Goal: Task Accomplishment & Management: Complete application form

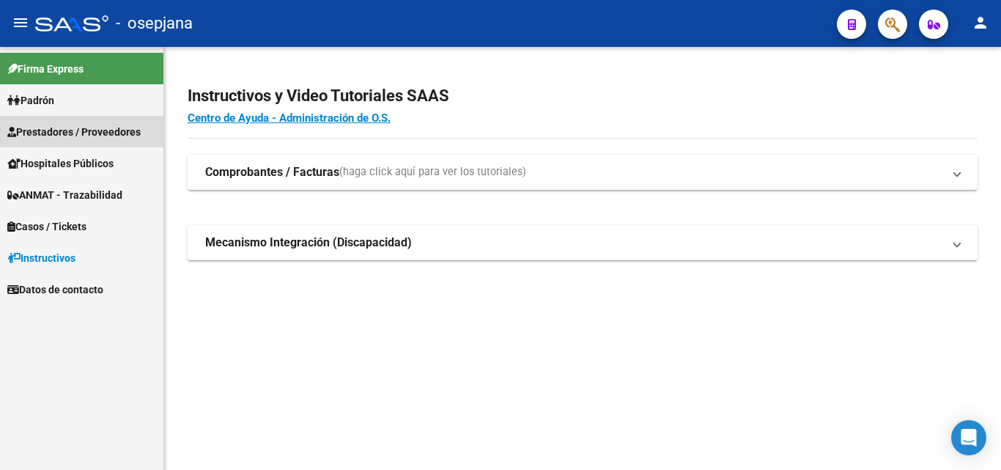
click at [65, 132] on span "Prestadores / Proveedores" at bounding box center [73, 132] width 133 height 16
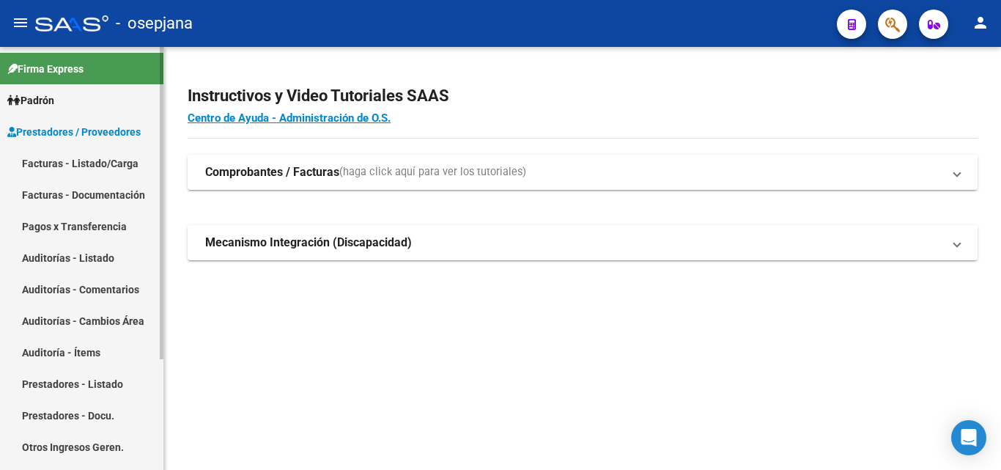
click at [100, 164] on link "Facturas - Listado/Carga" at bounding box center [81, 163] width 163 height 32
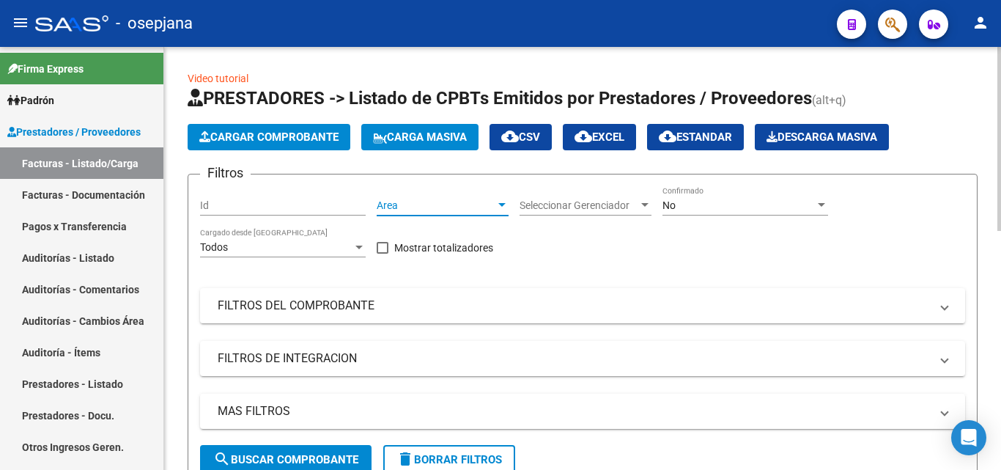
click at [464, 204] on span "Area" at bounding box center [436, 205] width 119 height 12
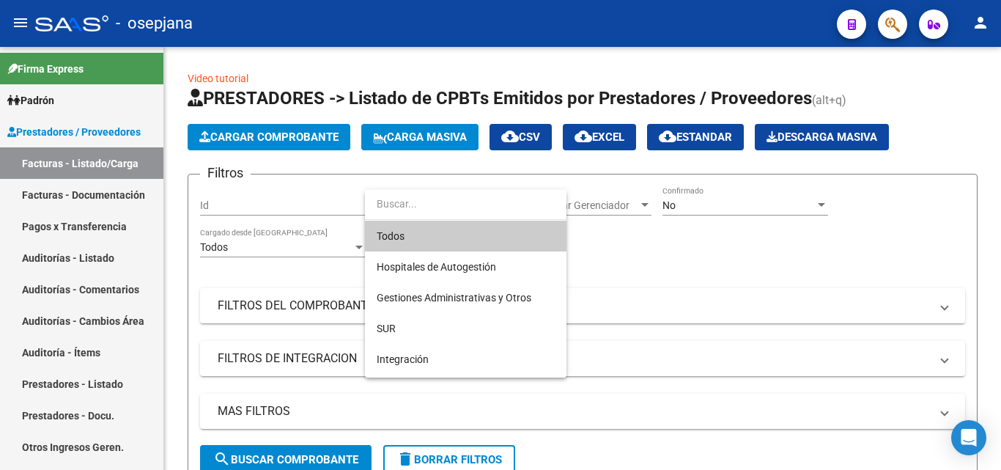
click at [448, 234] on span "Todos" at bounding box center [466, 236] width 178 height 31
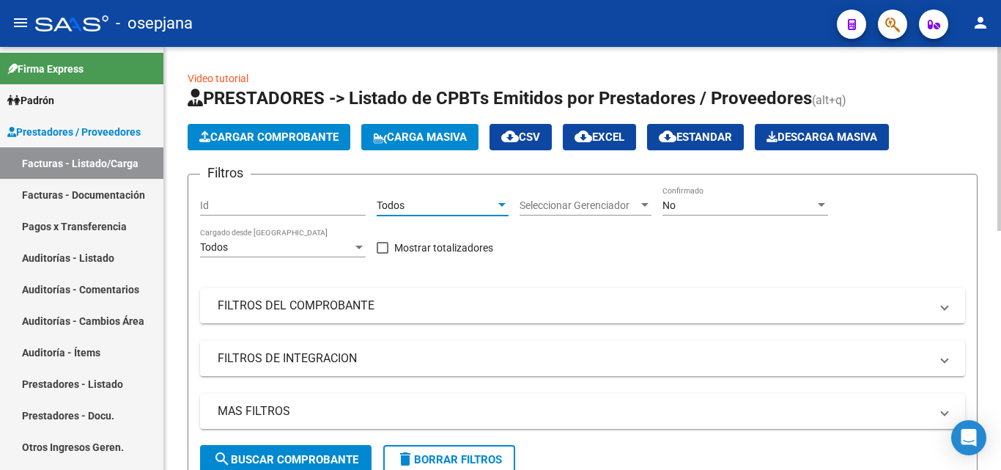
click at [611, 208] on span "Seleccionar Gerenciador" at bounding box center [579, 205] width 119 height 12
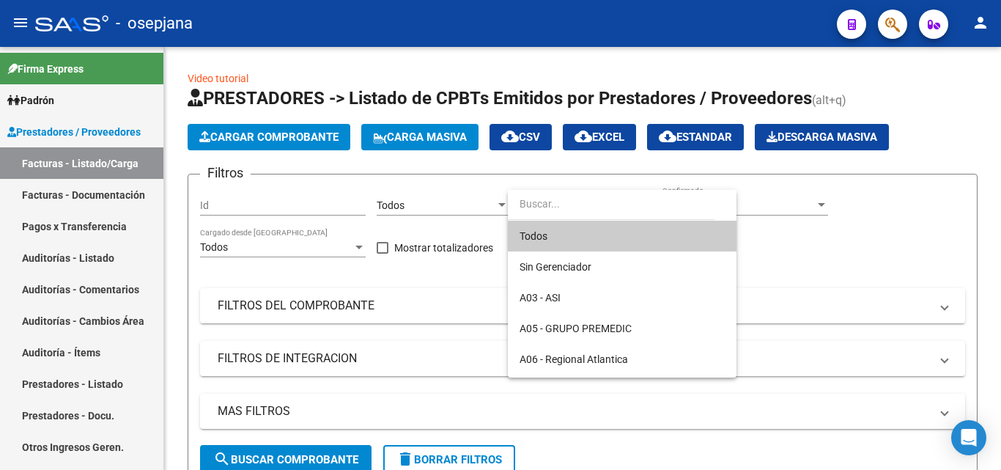
click at [548, 236] on span "Todos" at bounding box center [622, 236] width 205 height 31
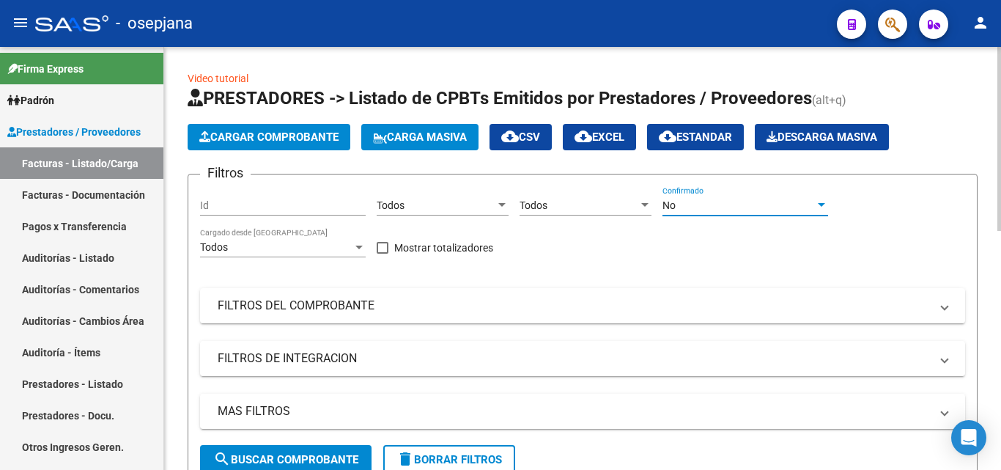
click at [718, 200] on div "No" at bounding box center [739, 205] width 152 height 12
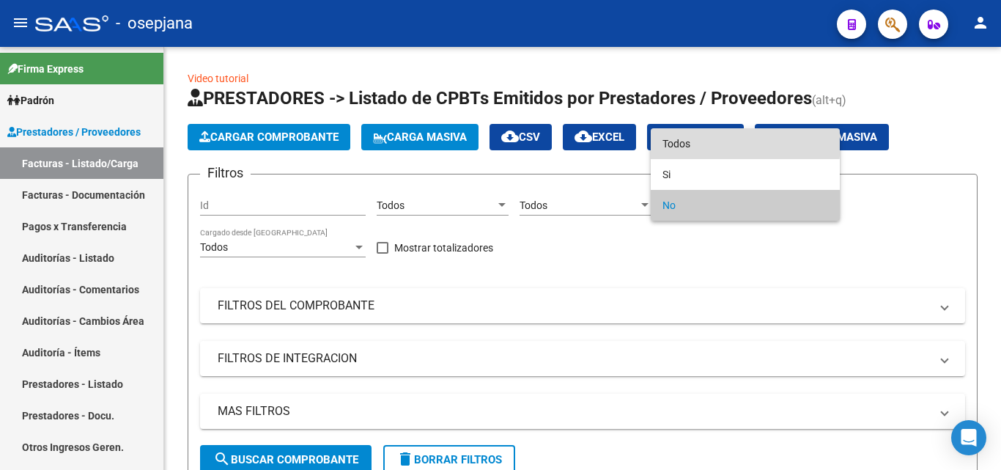
click at [696, 141] on span "Todos" at bounding box center [746, 143] width 166 height 31
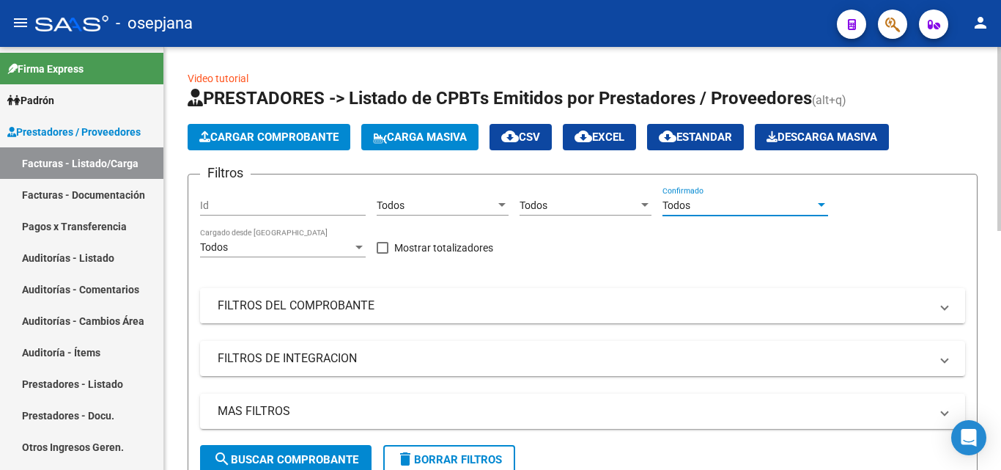
click at [383, 310] on mat-panel-title "FILTROS DEL COMPROBANTE" at bounding box center [574, 306] width 712 height 16
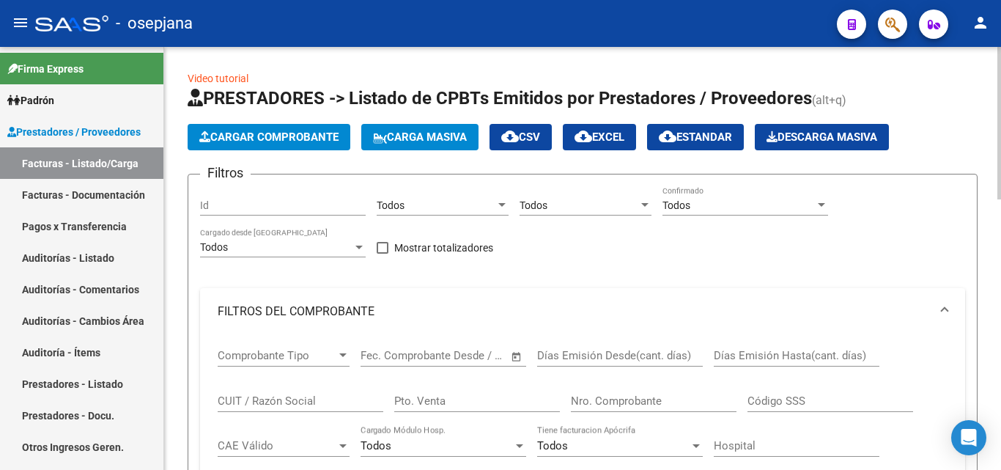
click at [614, 398] on input "Nro. Comprobante" at bounding box center [654, 400] width 166 height 13
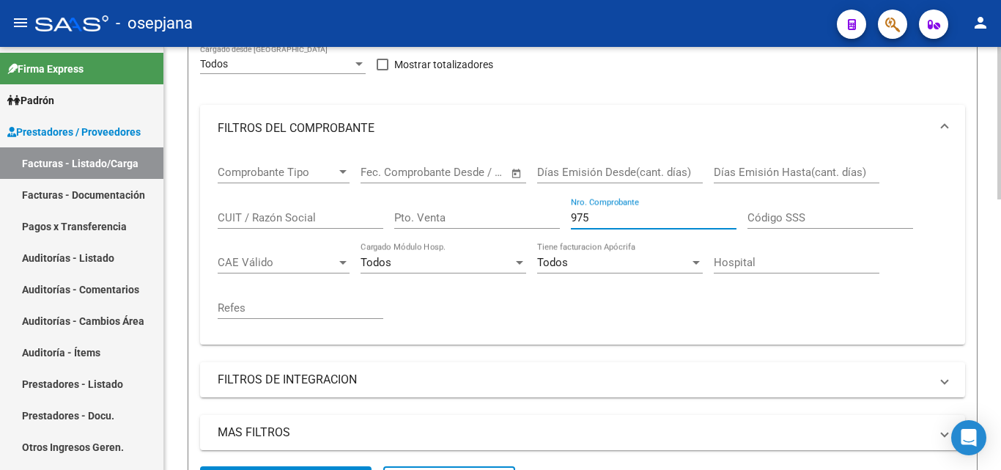
click at [996, 227] on div "Video tutorial PRESTADORES -> Listado de CPBTs Emitidos por Prestadores / Prove…" at bounding box center [584, 446] width 841 height 1165
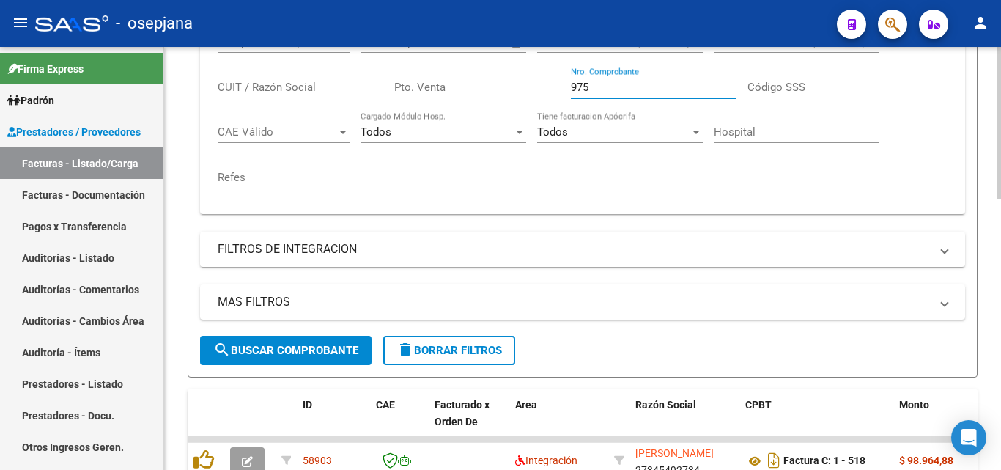
click at [987, 285] on div "Video tutorial PRESTADORES -> Listado de CPBTs Emitidos por Prestadores / Prove…" at bounding box center [584, 315] width 841 height 1165
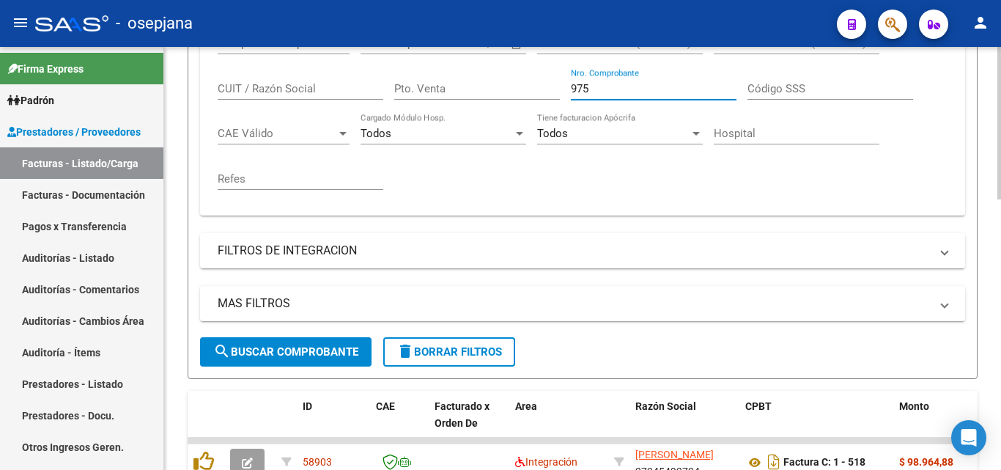
click at [278, 353] on span "search Buscar Comprobante" at bounding box center [285, 351] width 145 height 13
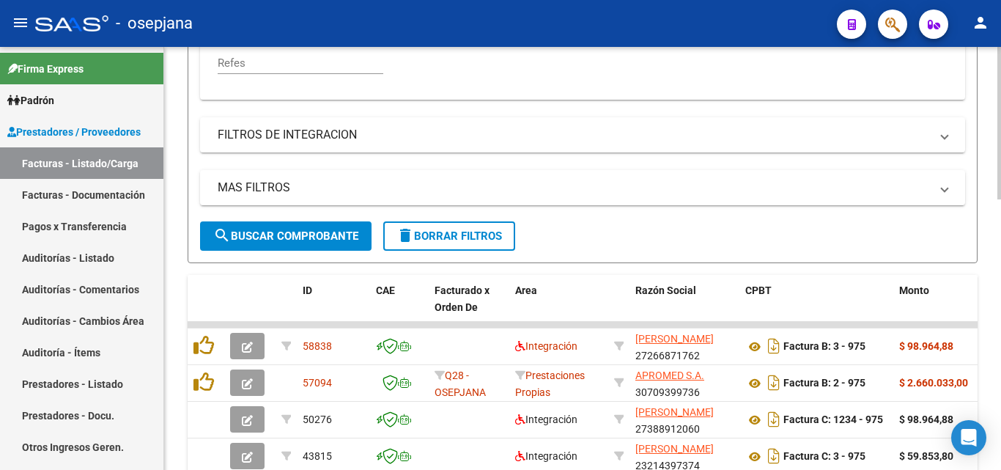
scroll to position [430, 0]
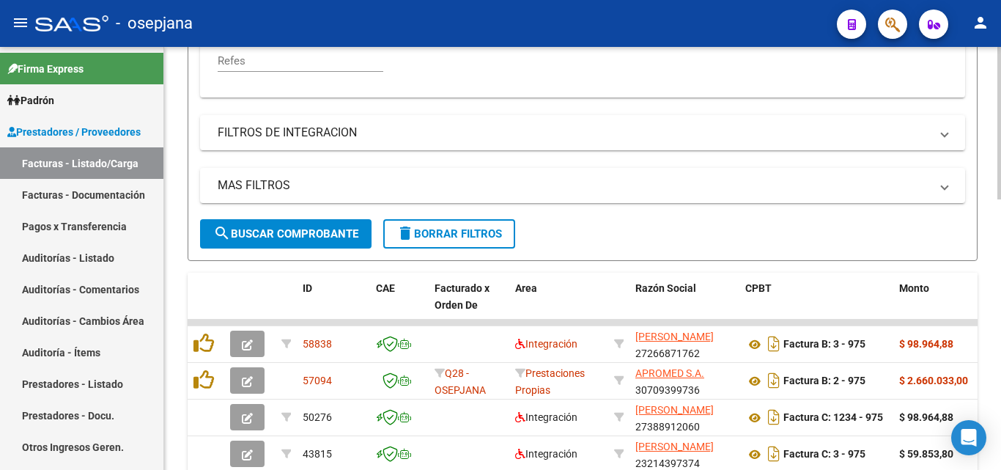
click at [1000, 323] on div at bounding box center [1000, 280] width 4 height 152
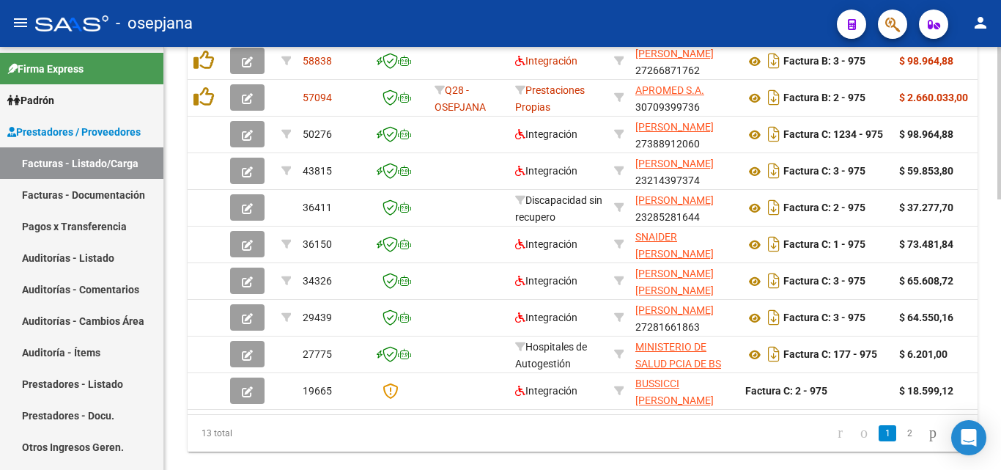
scroll to position [728, 0]
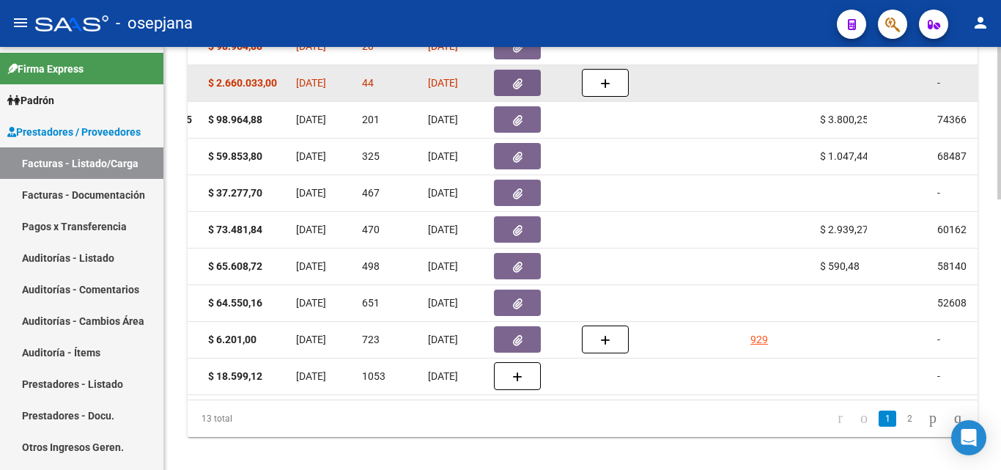
click at [520, 81] on icon "button" at bounding box center [518, 83] width 10 height 11
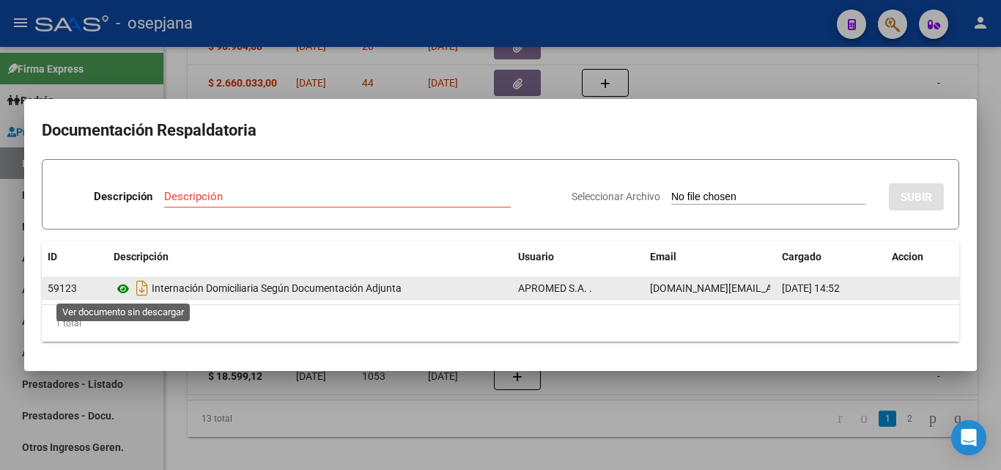
click at [124, 290] on icon at bounding box center [123, 289] width 19 height 18
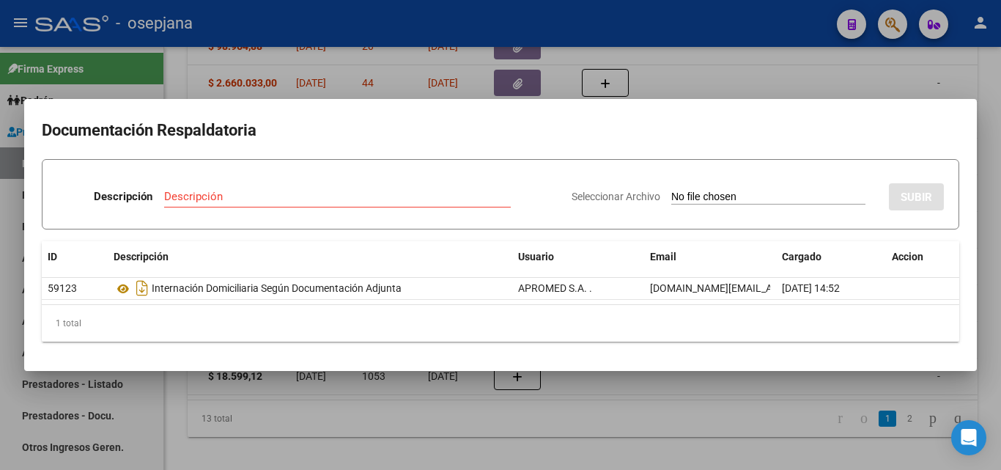
click at [485, 23] on div at bounding box center [500, 235] width 1001 height 470
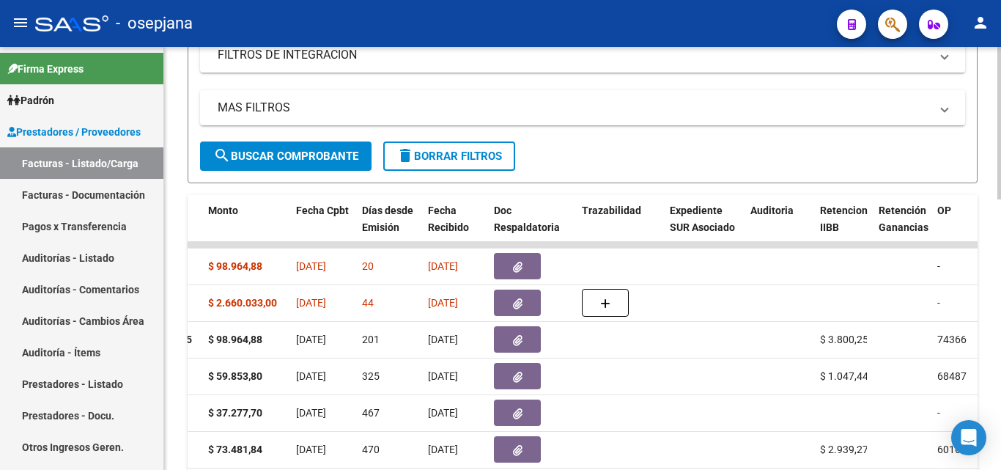
scroll to position [215, 0]
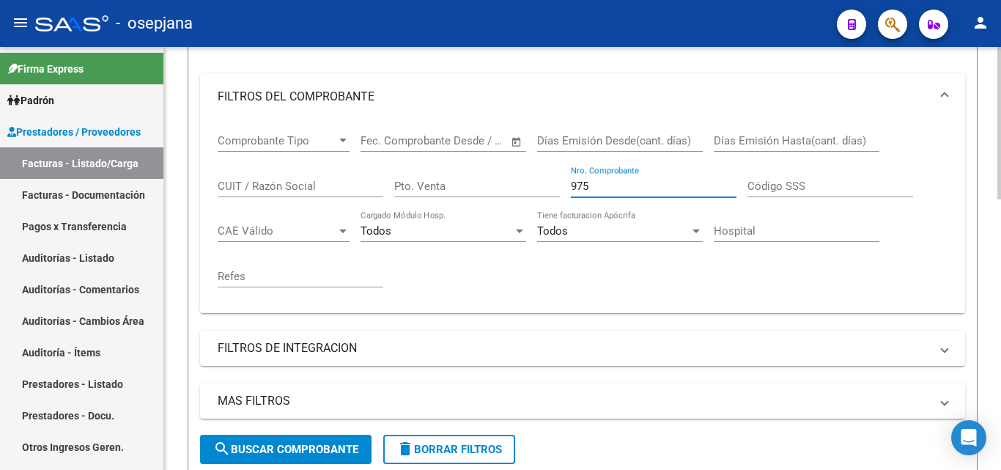
click at [594, 185] on input "975" at bounding box center [654, 186] width 166 height 13
type input "976"
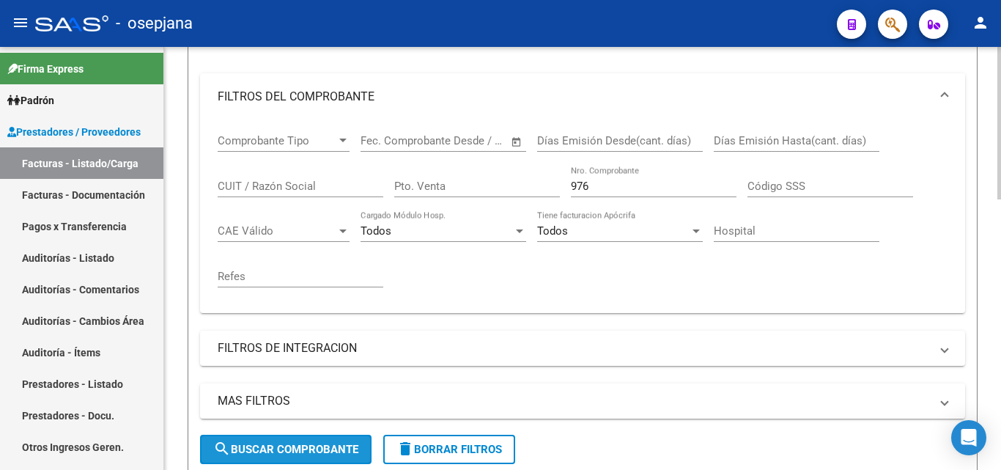
click at [314, 444] on span "search Buscar Comprobante" at bounding box center [285, 449] width 145 height 13
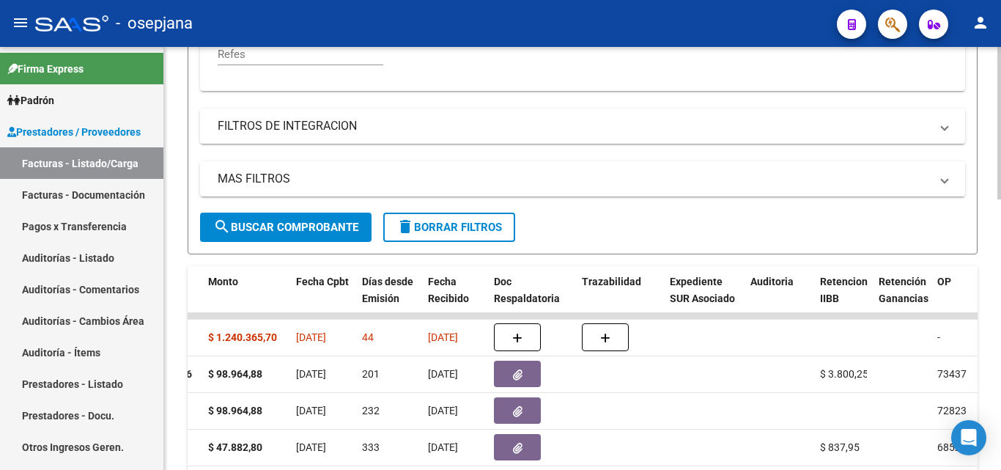
scroll to position [441, 0]
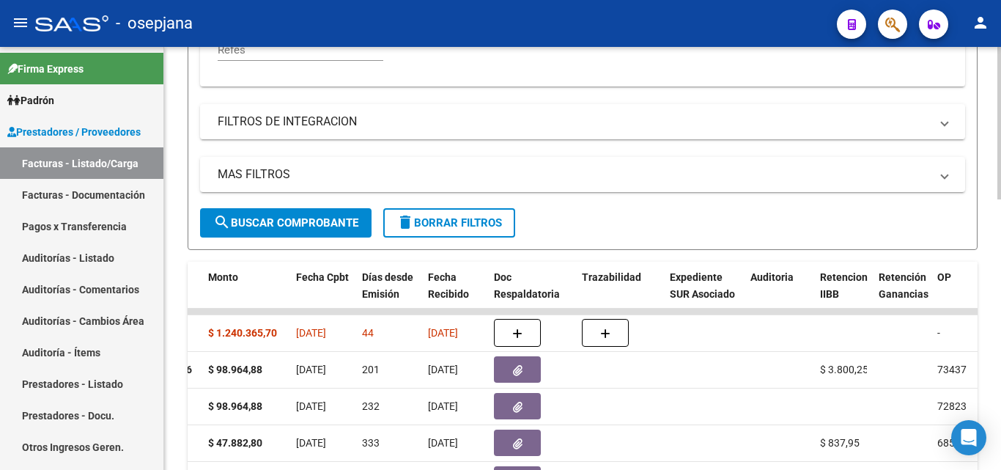
click at [995, 339] on div "Video tutorial PRESTADORES -> Listado de CPBTs Emitidos por Prestadores / Prove…" at bounding box center [584, 188] width 841 height 1165
click at [543, 31] on div "- osepjana" at bounding box center [430, 23] width 790 height 32
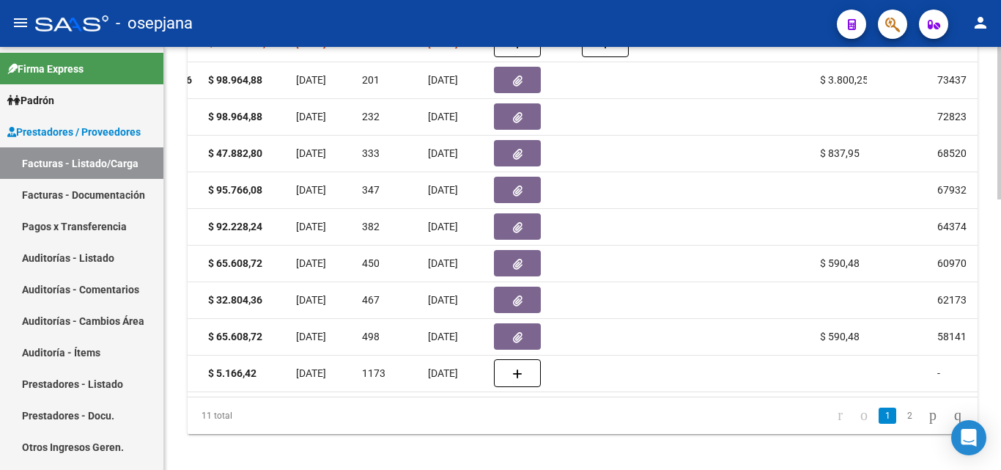
scroll to position [753, 0]
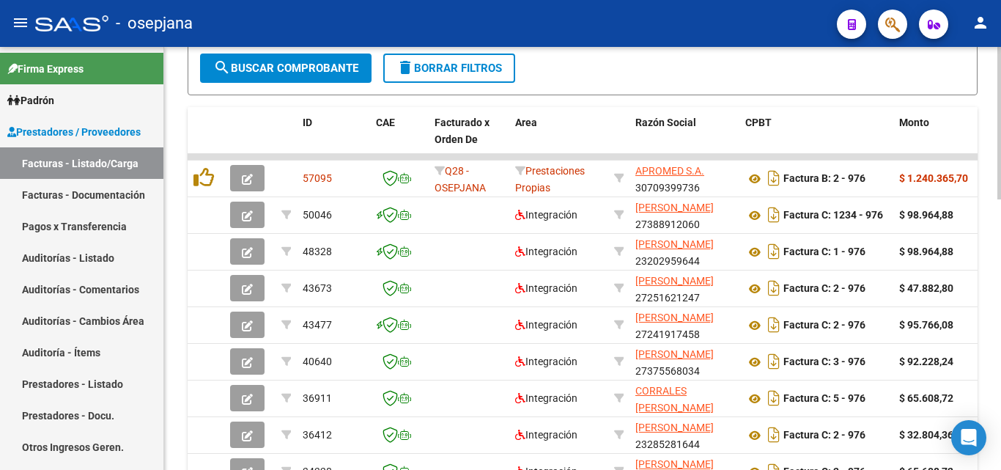
scroll to position [592, 0]
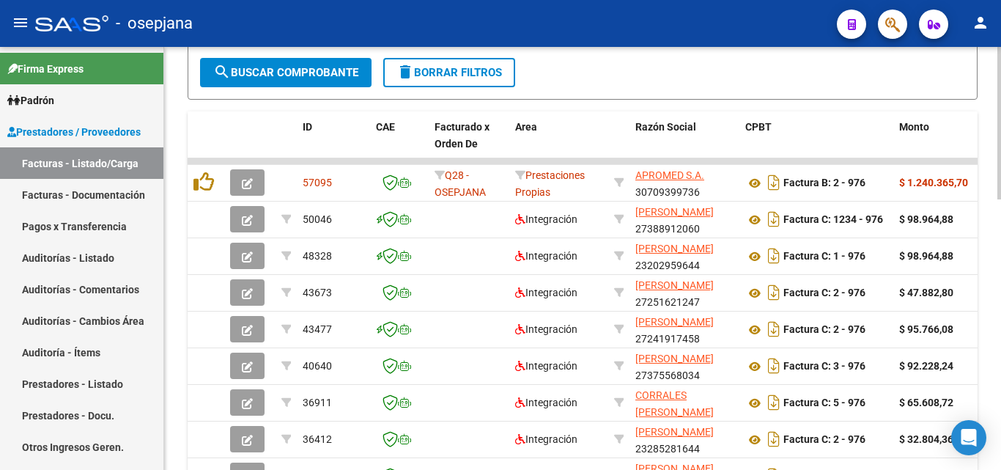
click at [1000, 273] on div at bounding box center [1000, 339] width 4 height 152
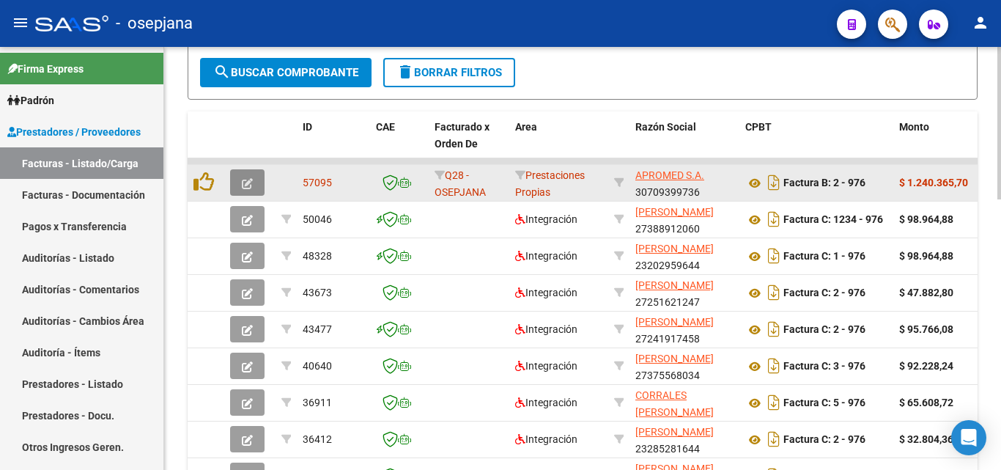
click at [248, 182] on icon "button" at bounding box center [247, 183] width 11 height 11
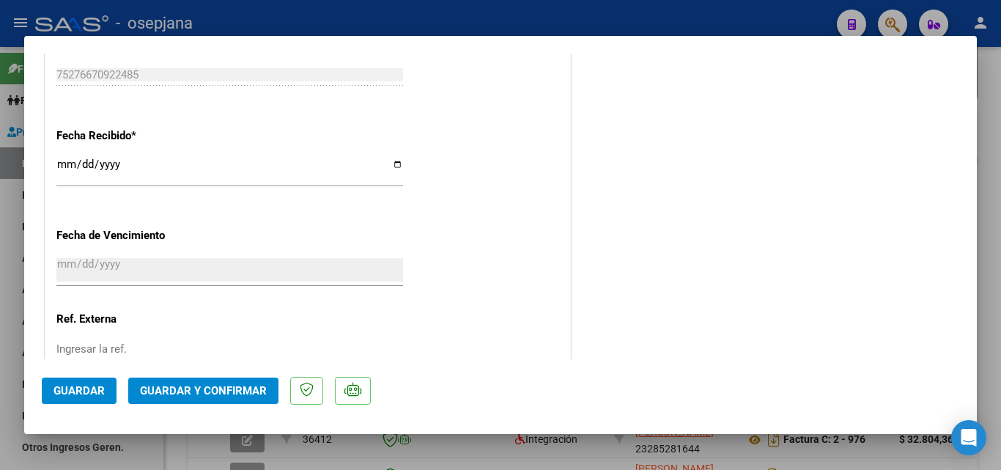
scroll to position [869, 0]
click at [110, 340] on input "Ingresar la ref." at bounding box center [229, 345] width 347 height 13
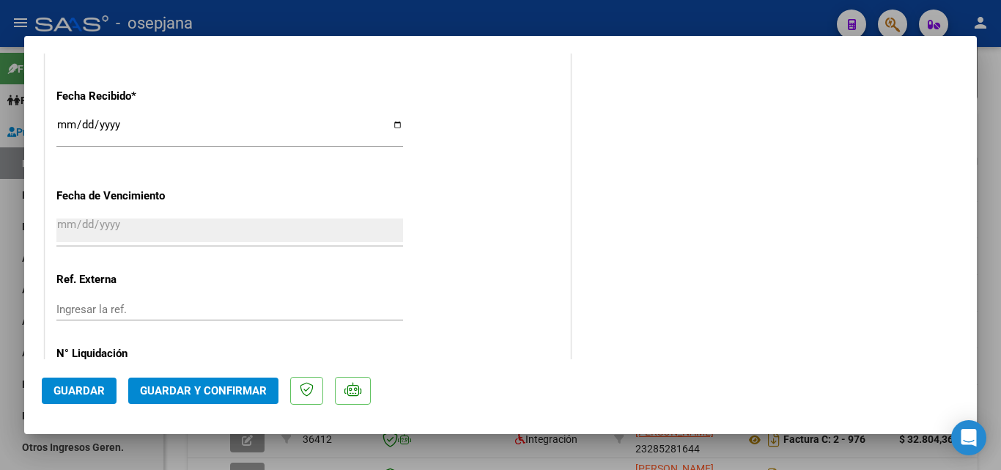
scroll to position [969, 0]
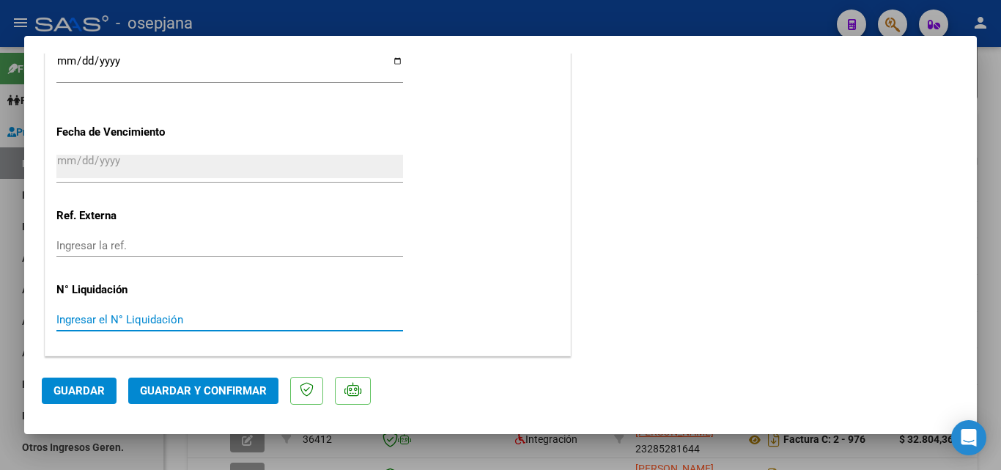
click at [106, 321] on input "Ingresar el N° Liquidación" at bounding box center [229, 319] width 347 height 13
type input "31366"
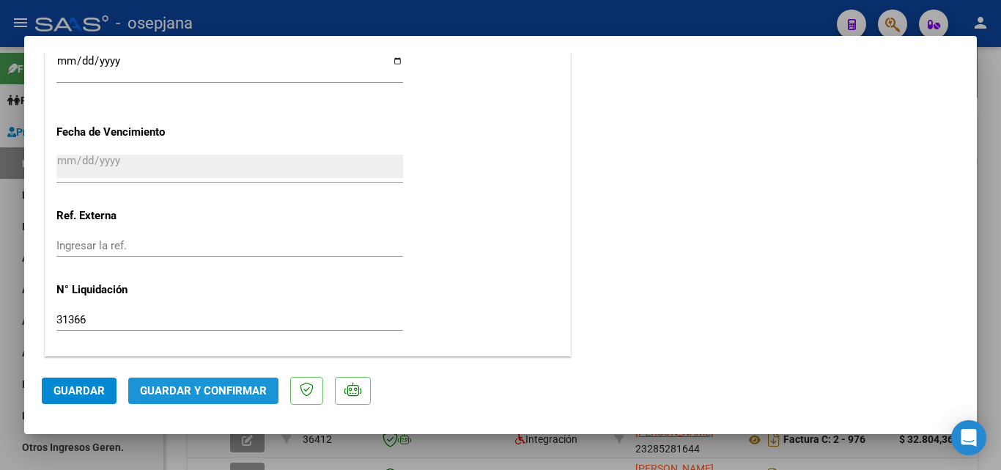
click at [177, 383] on button "Guardar y Confirmar" at bounding box center [203, 390] width 150 height 26
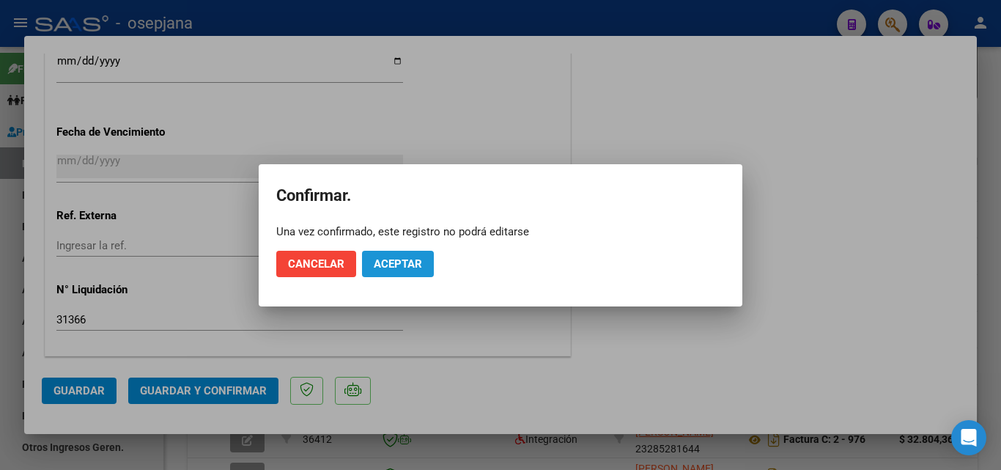
click at [375, 257] on span "Aceptar" at bounding box center [398, 263] width 48 height 13
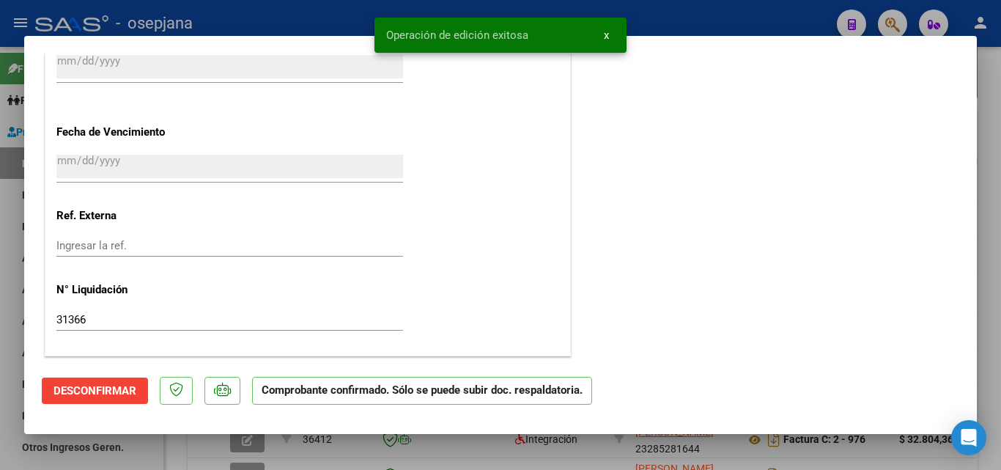
click at [649, 12] on div at bounding box center [500, 235] width 1001 height 470
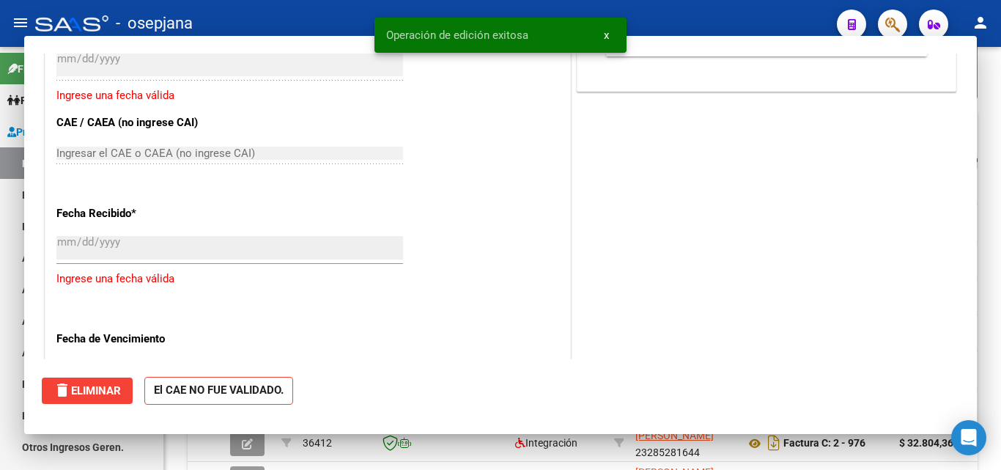
scroll to position [0, 0]
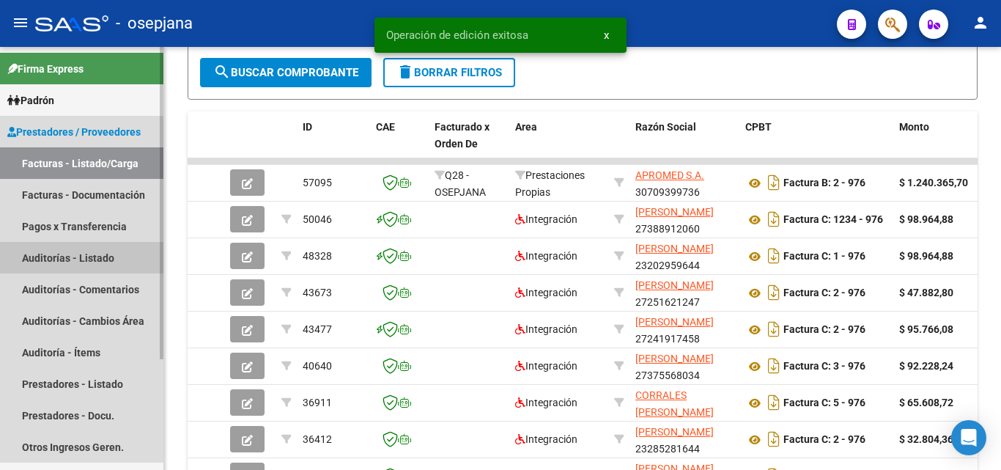
click at [89, 251] on link "Auditorías - Listado" at bounding box center [81, 258] width 163 height 32
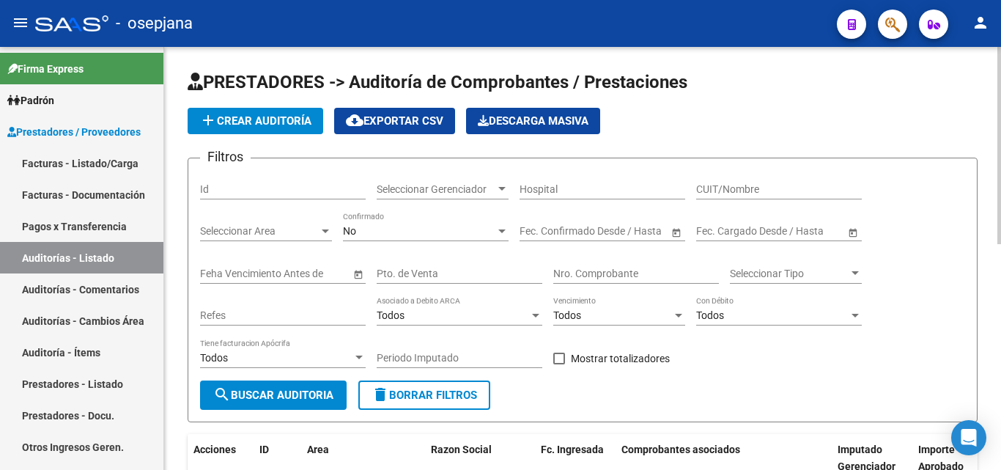
click at [1000, 49] on div at bounding box center [1000, 145] width 4 height 197
click at [246, 118] on span "add Crear Auditoría" at bounding box center [255, 120] width 112 height 13
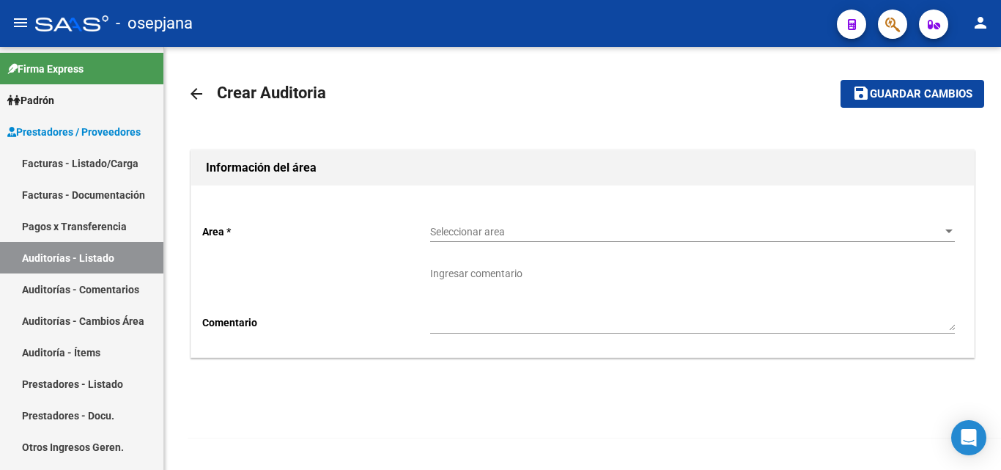
click at [476, 222] on div "Seleccionar area Seleccionar area" at bounding box center [692, 227] width 525 height 29
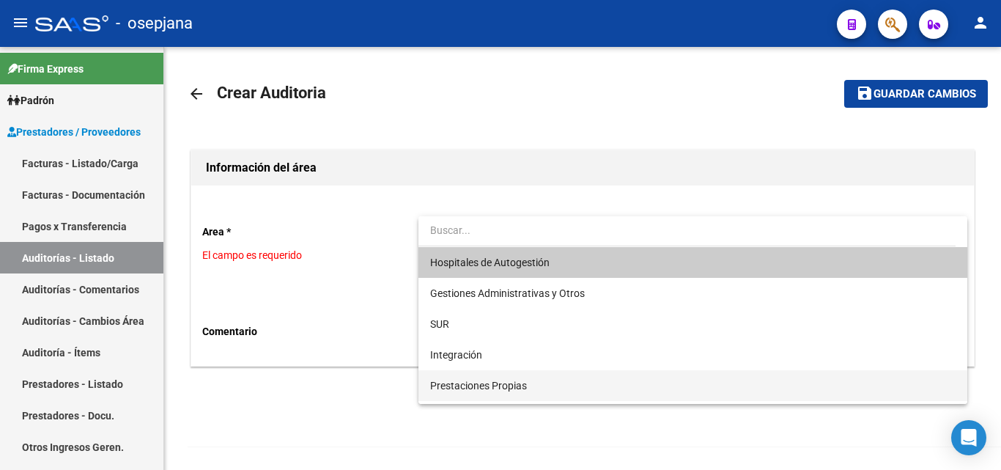
click at [460, 391] on span "Prestaciones Propias" at bounding box center [692, 385] width 525 height 31
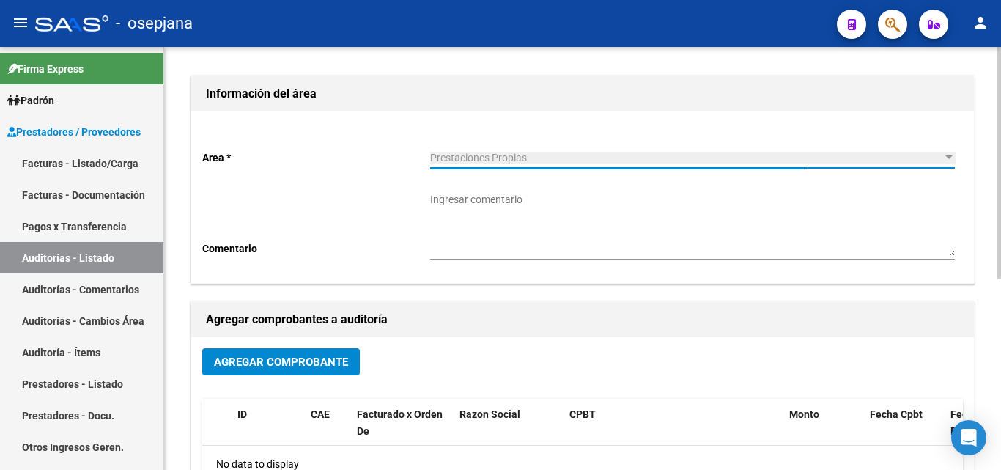
click at [995, 306] on div "arrow_back Crear Auditoria save Guardar cambios Información del área Area * Pre…" at bounding box center [584, 359] width 841 height 773
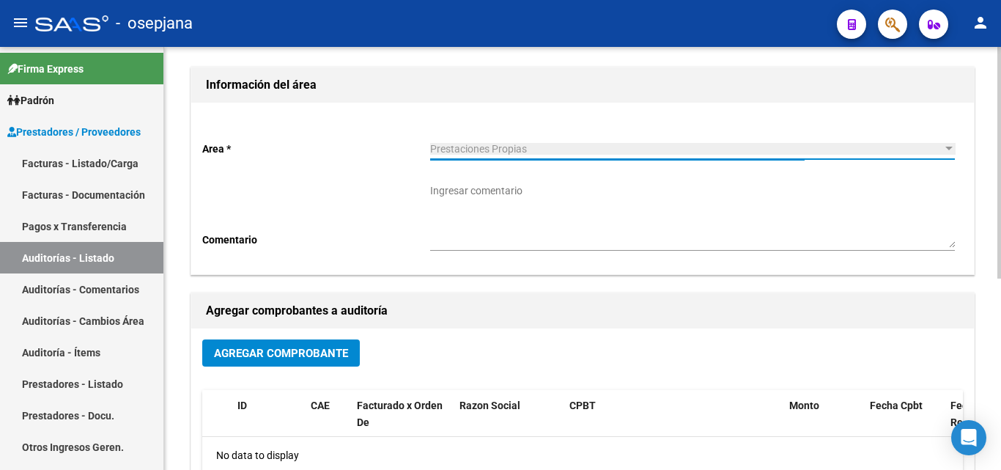
click at [259, 348] on span "Agregar Comprobante" at bounding box center [281, 353] width 134 height 13
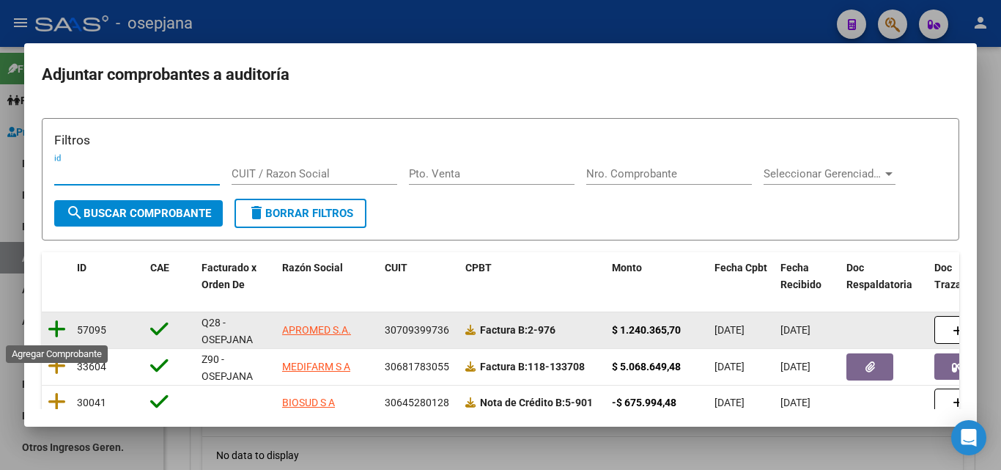
click at [56, 323] on icon at bounding box center [57, 329] width 18 height 21
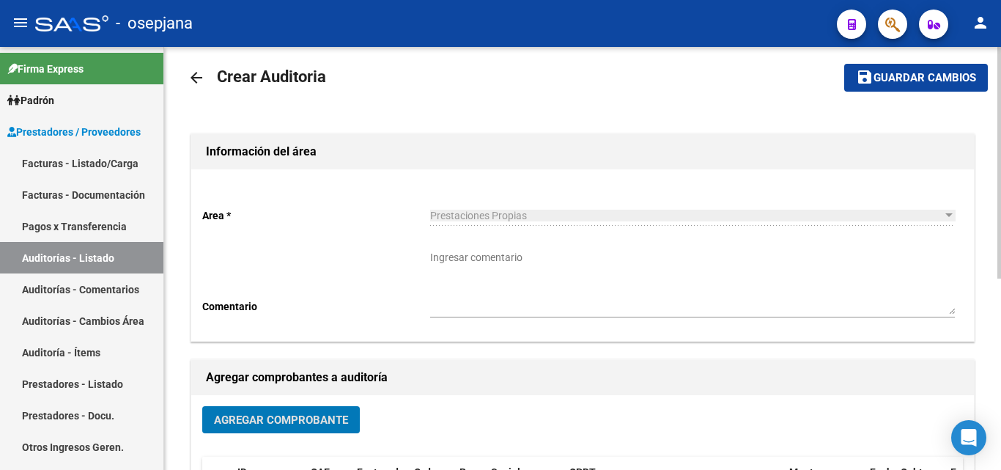
scroll to position [0, 0]
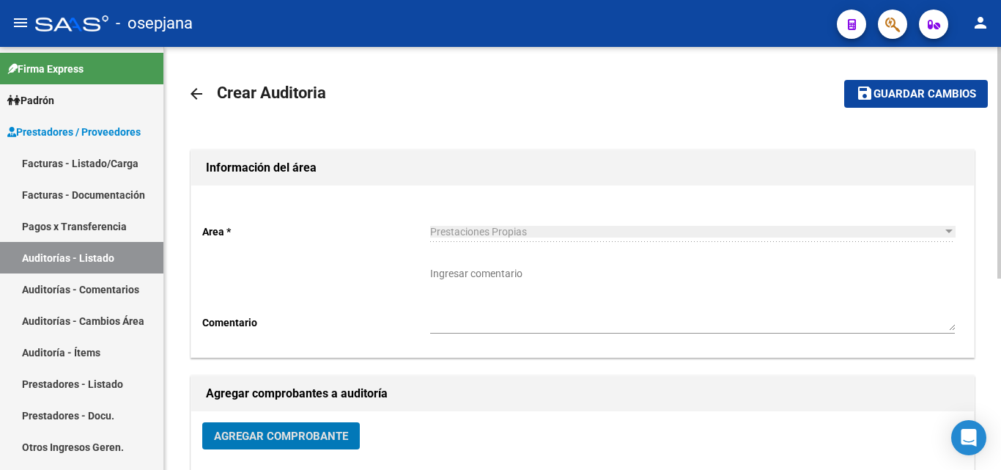
click at [1000, 181] on div at bounding box center [1000, 163] width 4 height 232
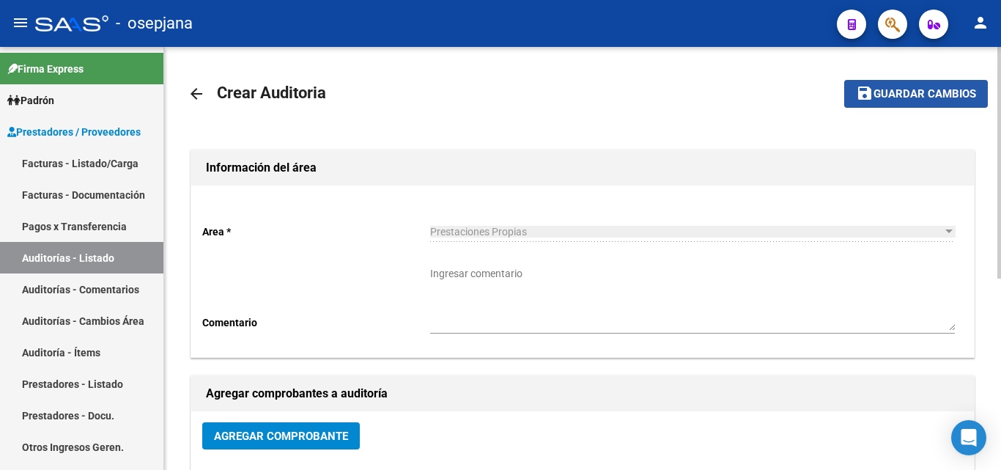
click at [951, 91] on span "Guardar cambios" at bounding box center [925, 94] width 103 height 13
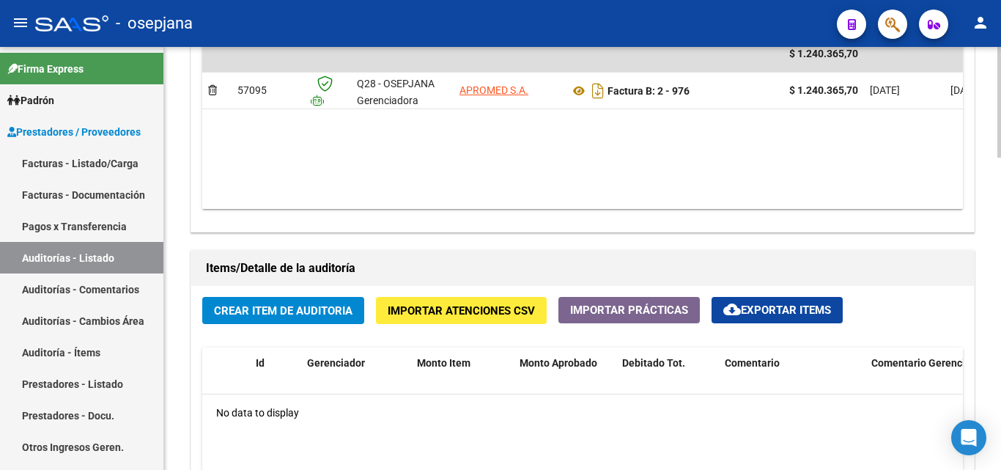
click at [304, 302] on button "Crear Item de Auditoria" at bounding box center [283, 310] width 162 height 27
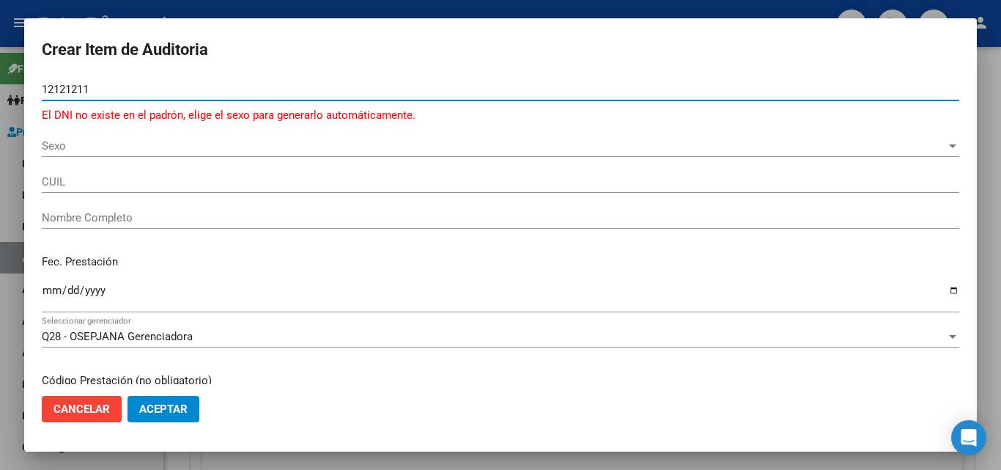
type input "12121211"
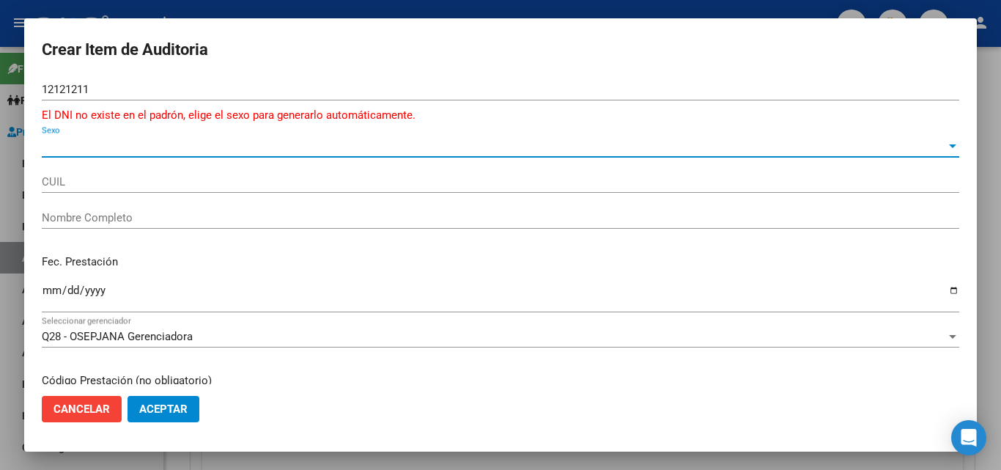
click at [45, 143] on span "Sexo" at bounding box center [494, 145] width 904 height 13
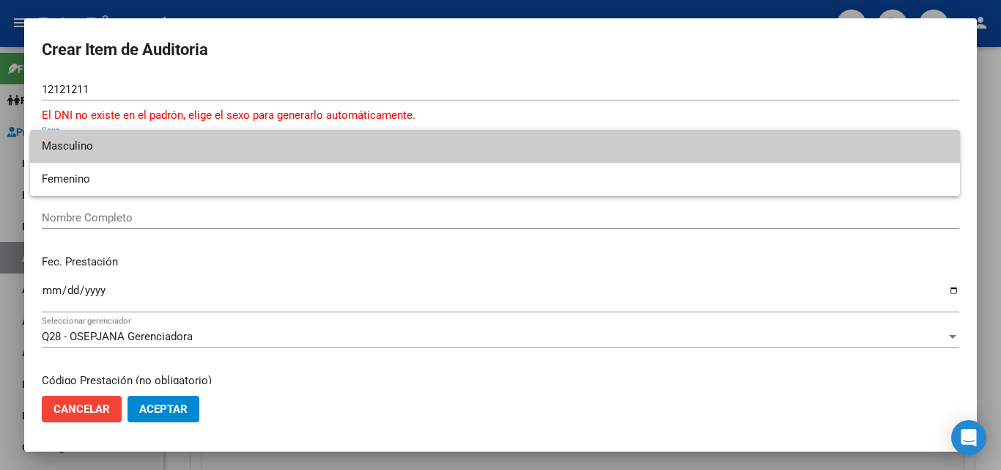
click at [66, 149] on span "Masculino" at bounding box center [495, 146] width 907 height 33
type input "20121212111"
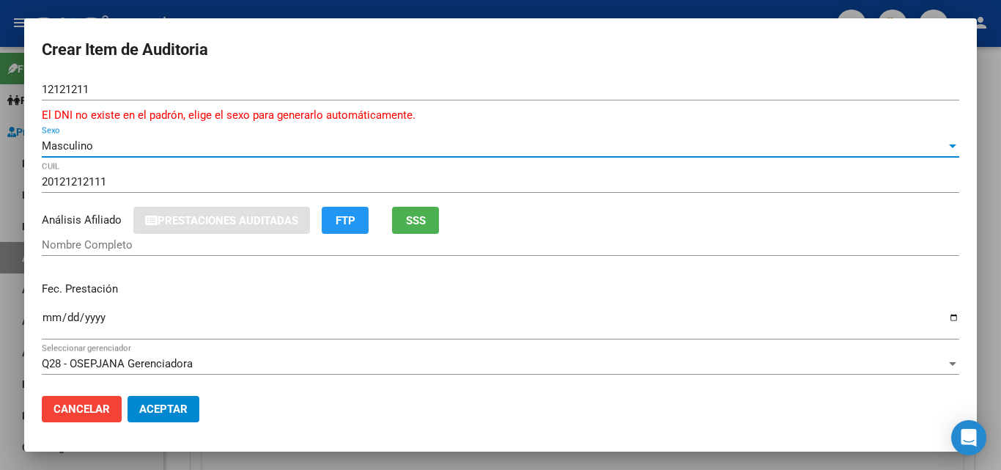
type input "[PERSON_NAME]"
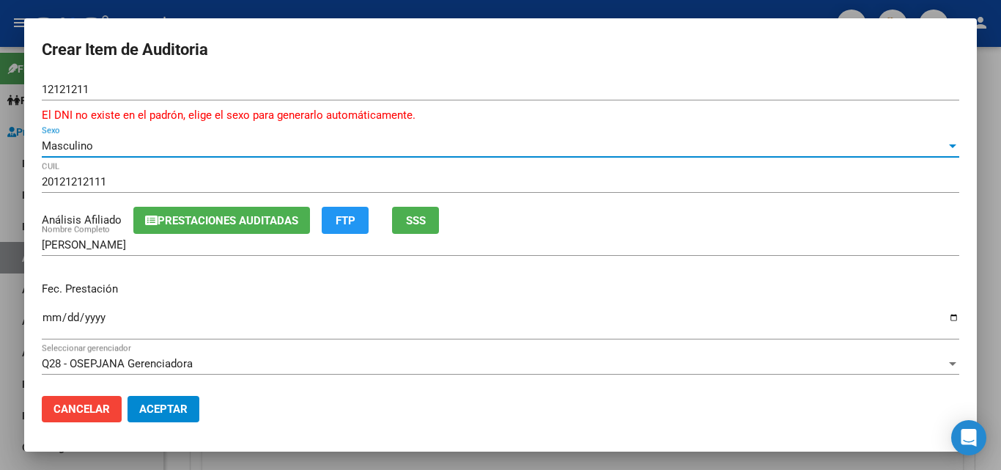
click at [45, 310] on div "Ingresar la fecha" at bounding box center [501, 324] width 918 height 32
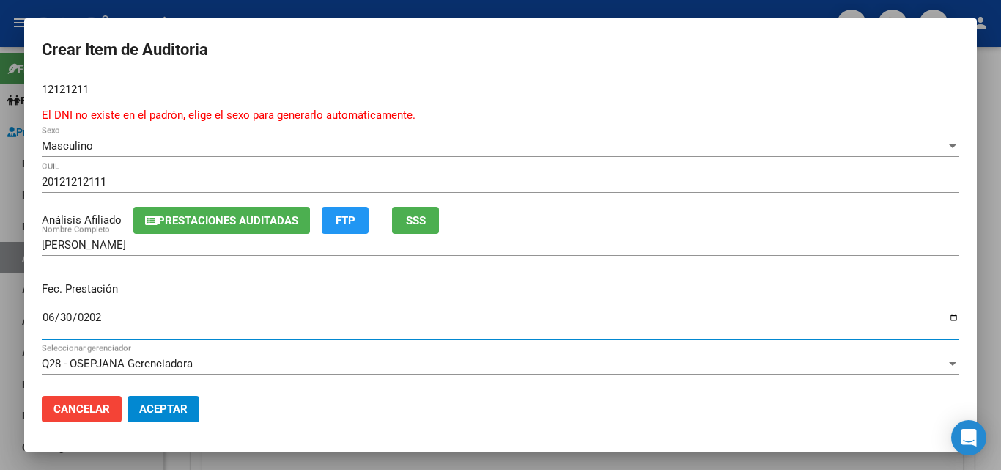
type input "[DATE]"
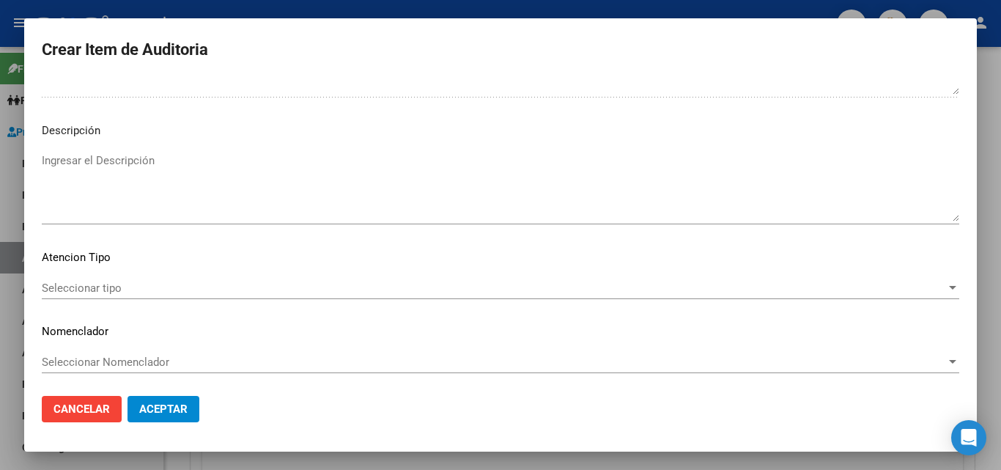
scroll to position [905, 0]
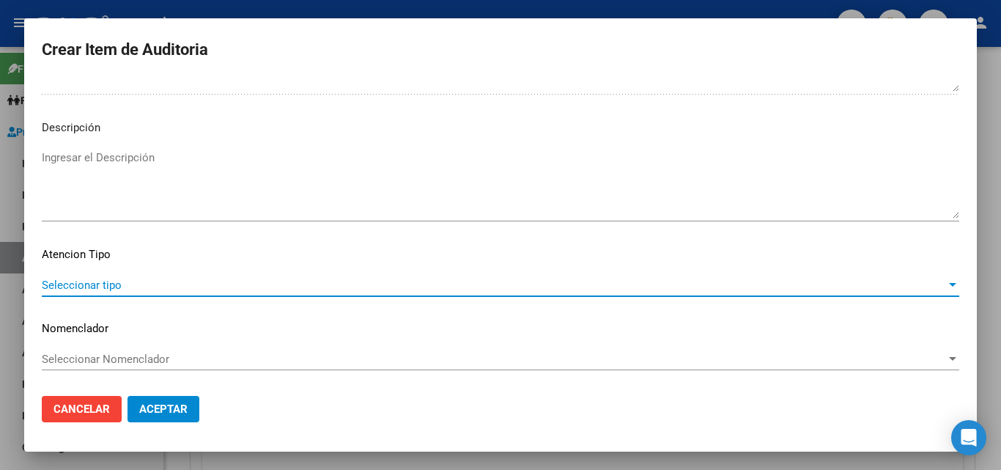
click at [77, 286] on span "Seleccionar tipo" at bounding box center [494, 285] width 904 height 13
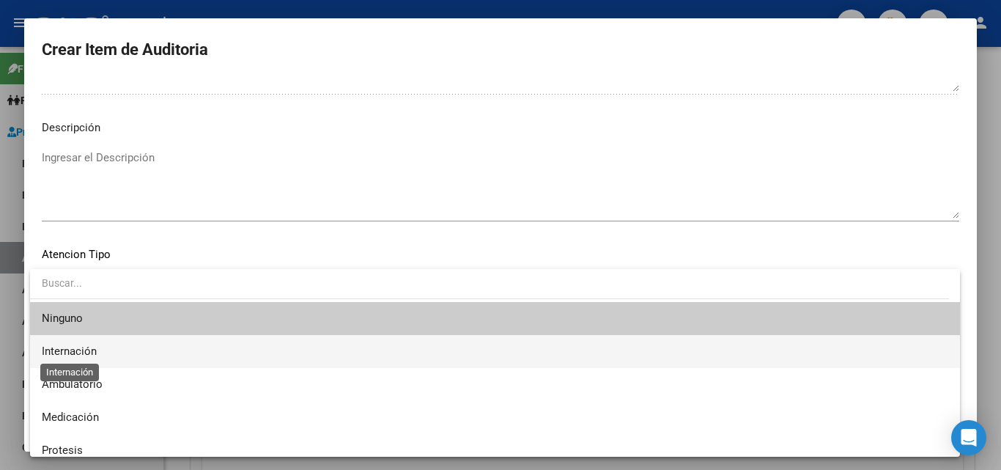
click at [92, 353] on span "Internación" at bounding box center [69, 350] width 55 height 13
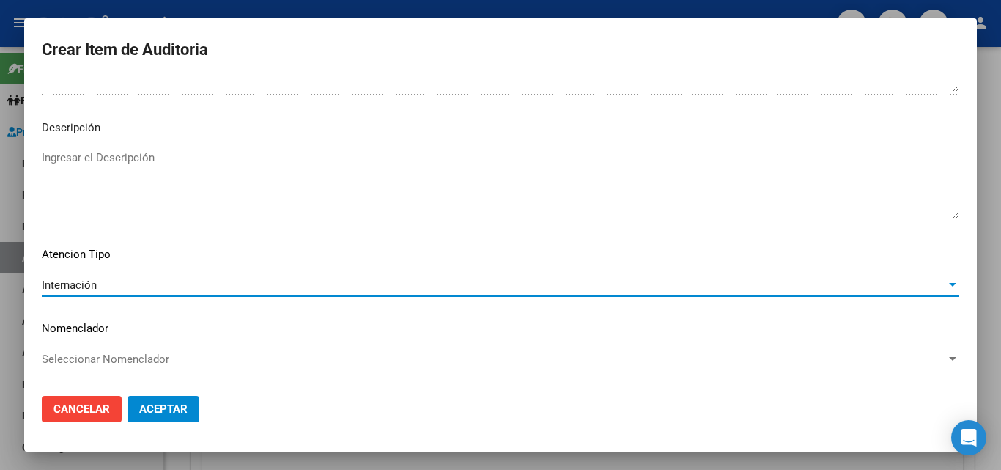
click at [108, 358] on span "Seleccionar Nomenclador" at bounding box center [494, 359] width 904 height 13
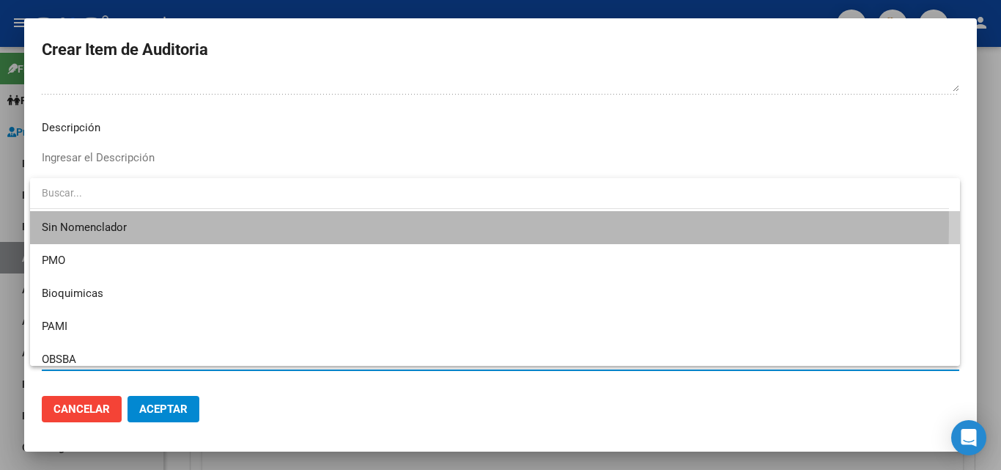
click at [88, 221] on span "Sin Nomenclador" at bounding box center [495, 227] width 907 height 33
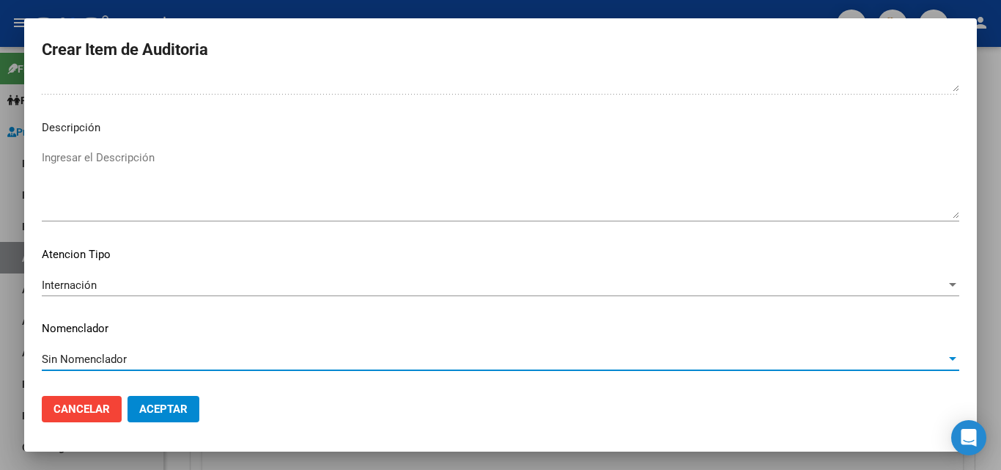
click at [103, 162] on textarea "Ingresar el Descripción" at bounding box center [501, 184] width 918 height 69
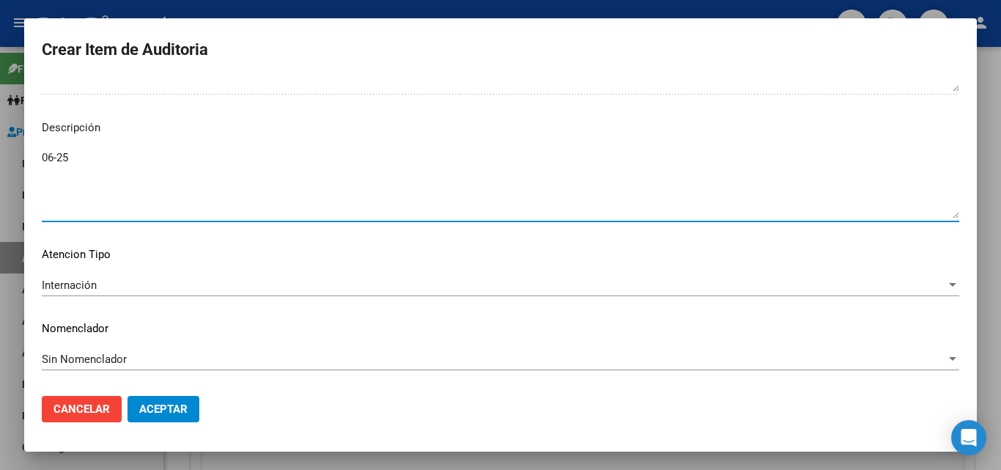
type textarea "06-25"
click at [146, 404] on span "Aceptar" at bounding box center [163, 408] width 48 height 13
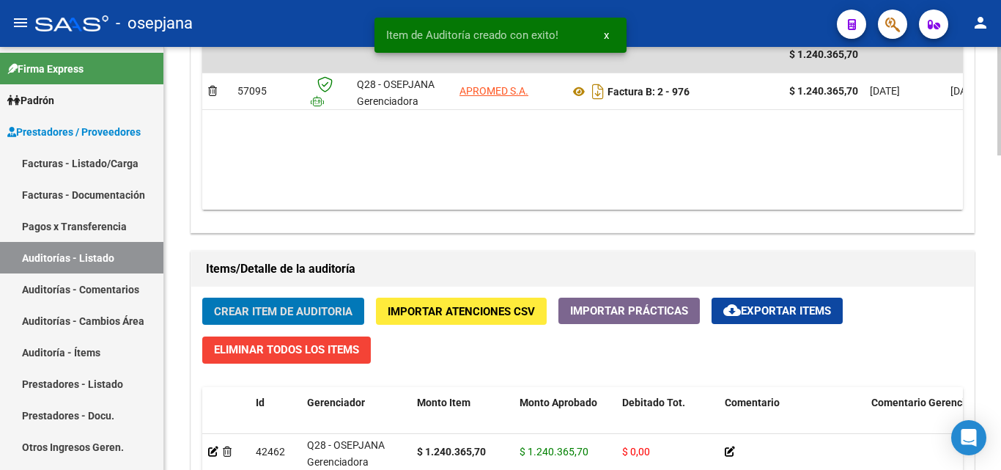
scroll to position [856, 0]
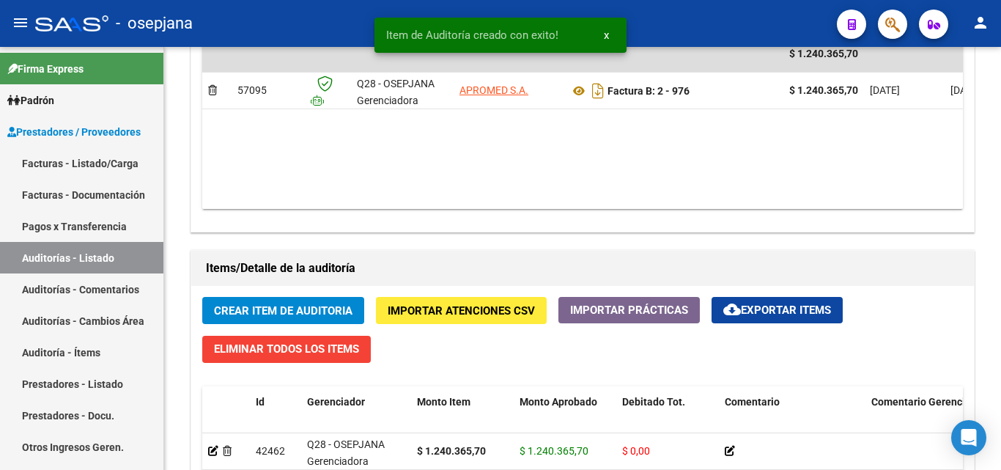
click at [677, 25] on div "- osepjana" at bounding box center [430, 23] width 790 height 32
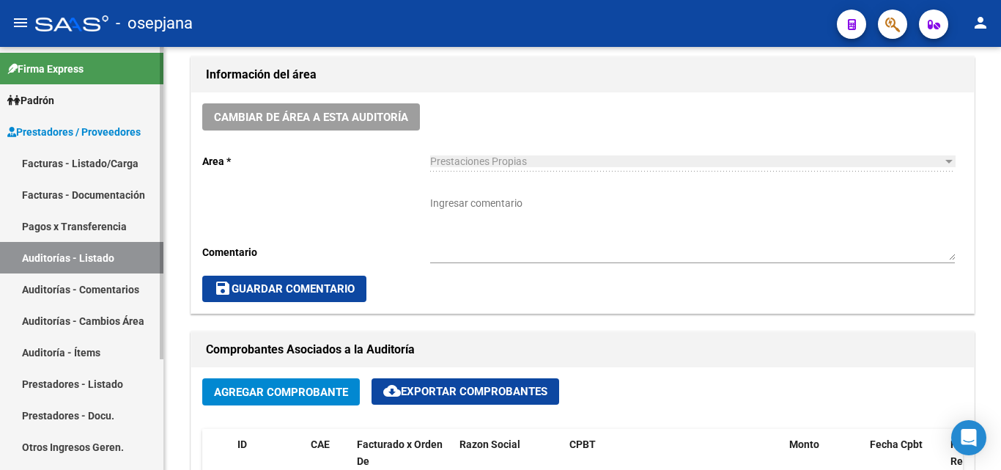
scroll to position [490, 0]
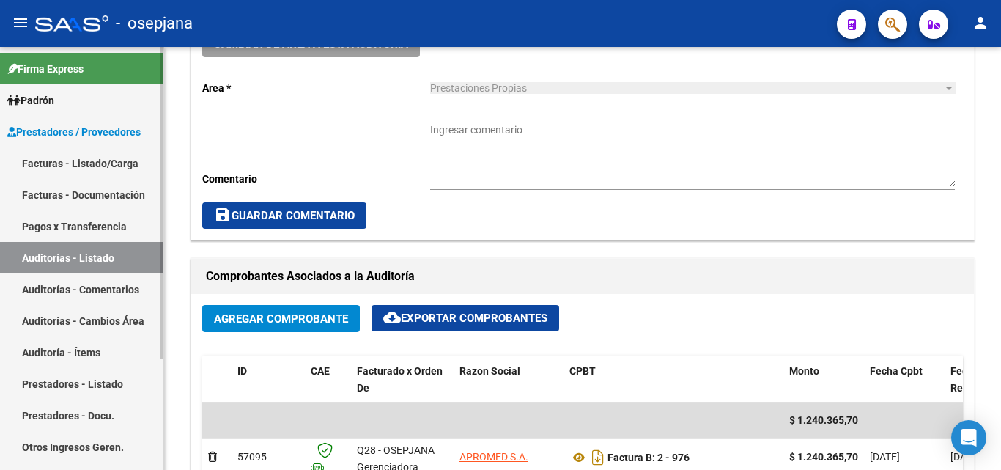
click at [90, 162] on link "Facturas - Listado/Carga" at bounding box center [81, 163] width 163 height 32
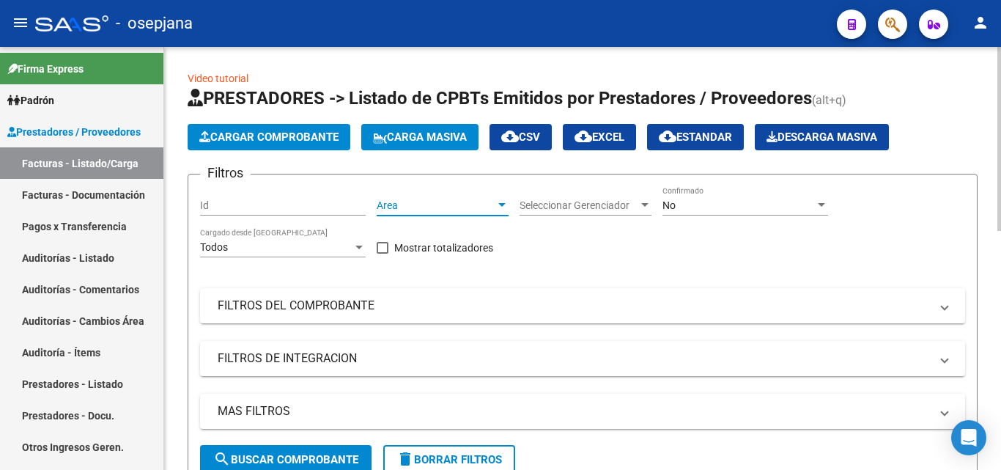
click at [435, 204] on span "Area" at bounding box center [436, 205] width 119 height 12
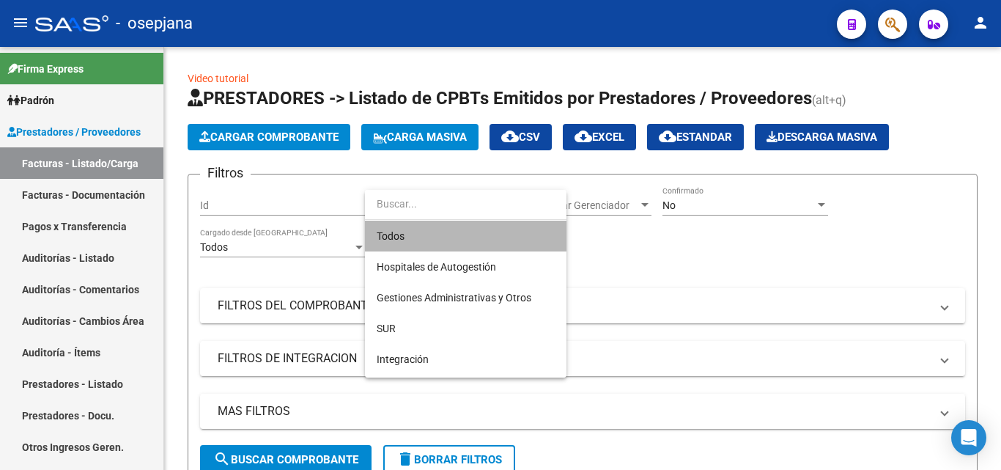
click at [408, 235] on span "Todos" at bounding box center [466, 236] width 178 height 31
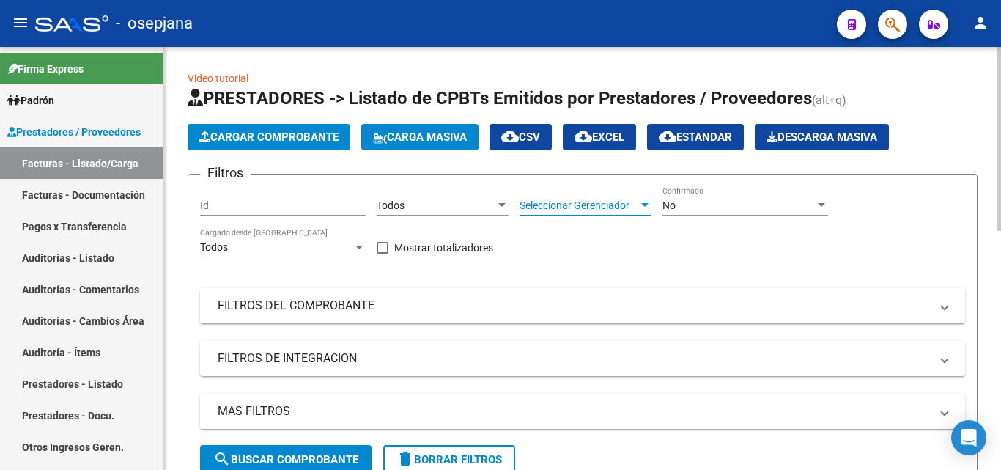
click at [543, 202] on span "Seleccionar Gerenciador" at bounding box center [579, 205] width 119 height 12
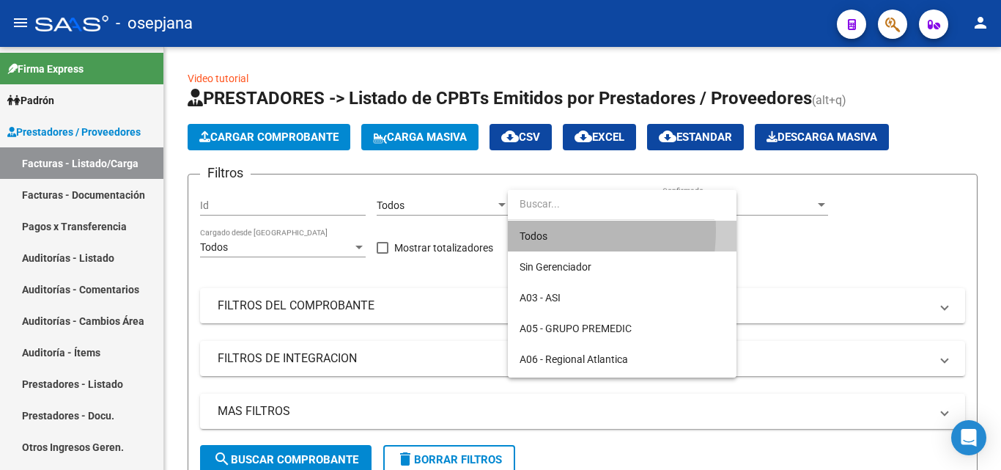
click at [539, 230] on span "Todos" at bounding box center [622, 236] width 205 height 31
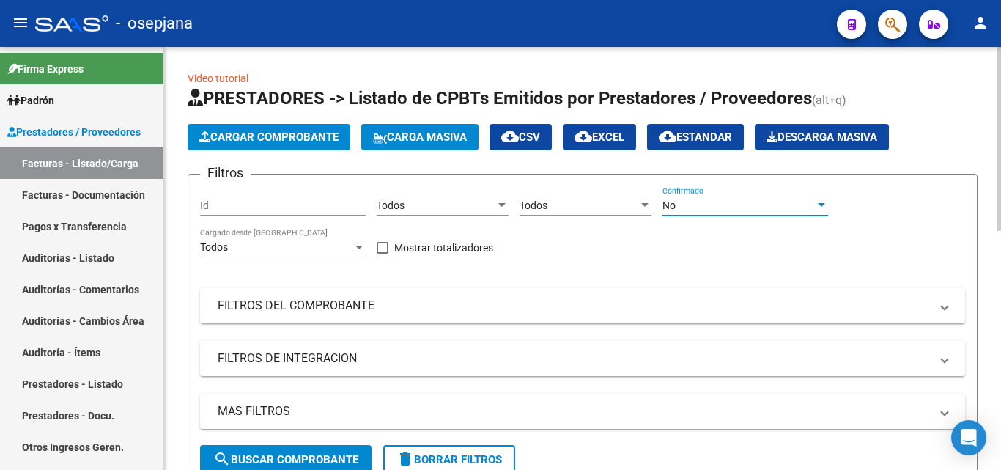
click at [756, 200] on div "No" at bounding box center [739, 205] width 152 height 12
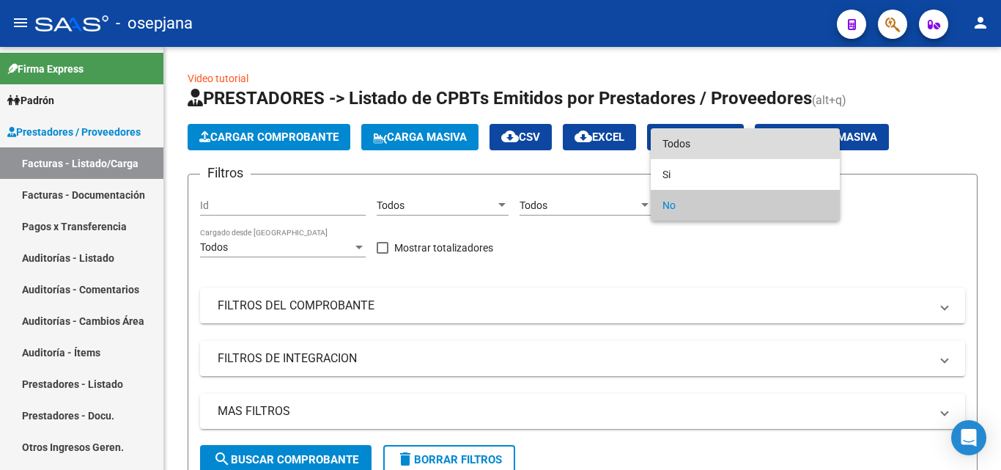
click at [707, 144] on span "Todos" at bounding box center [746, 143] width 166 height 31
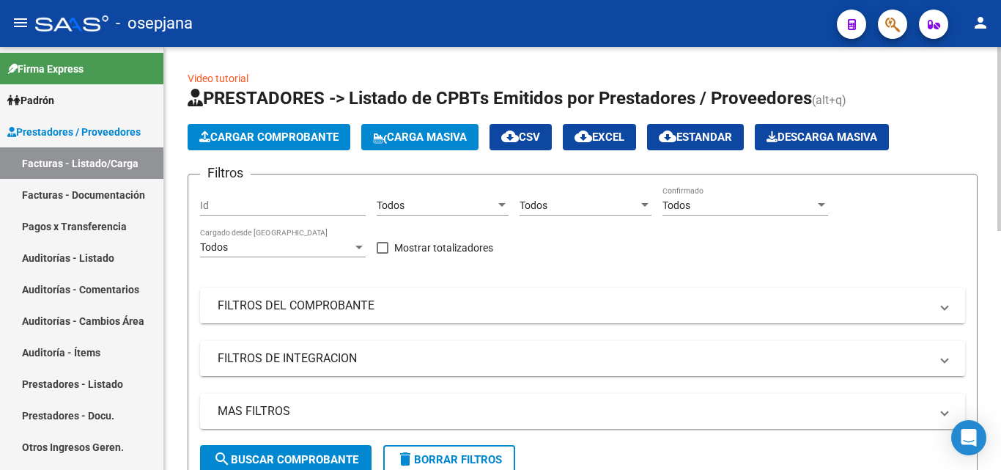
click at [427, 311] on mat-panel-title "FILTROS DEL COMPROBANTE" at bounding box center [574, 306] width 712 height 16
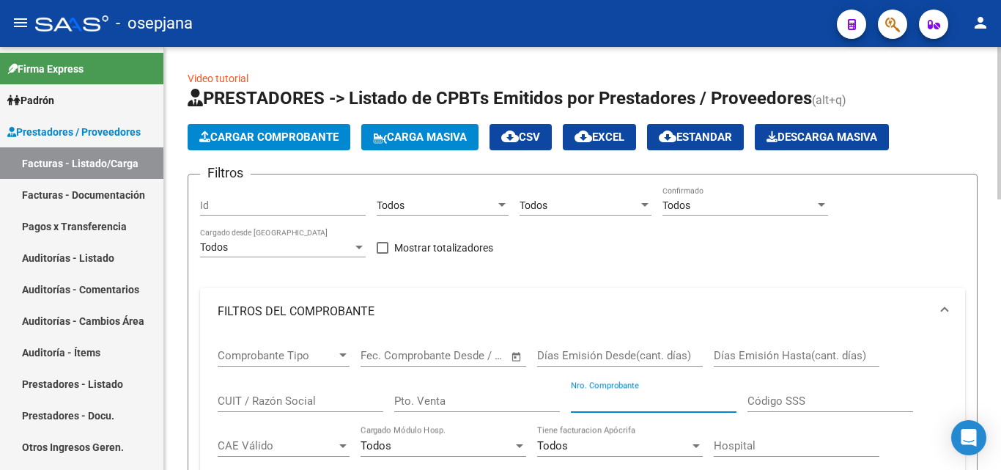
click at [584, 404] on input "Nro. Comprobante" at bounding box center [654, 400] width 166 height 13
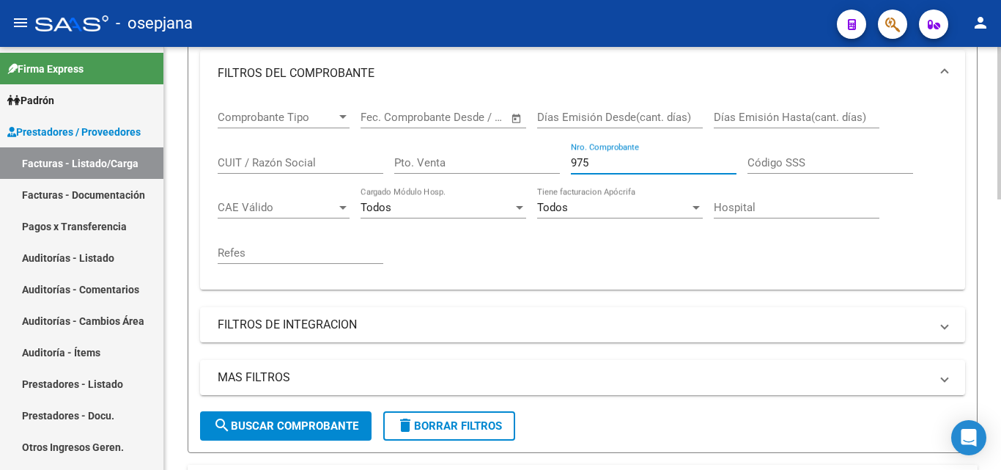
scroll to position [243, 0]
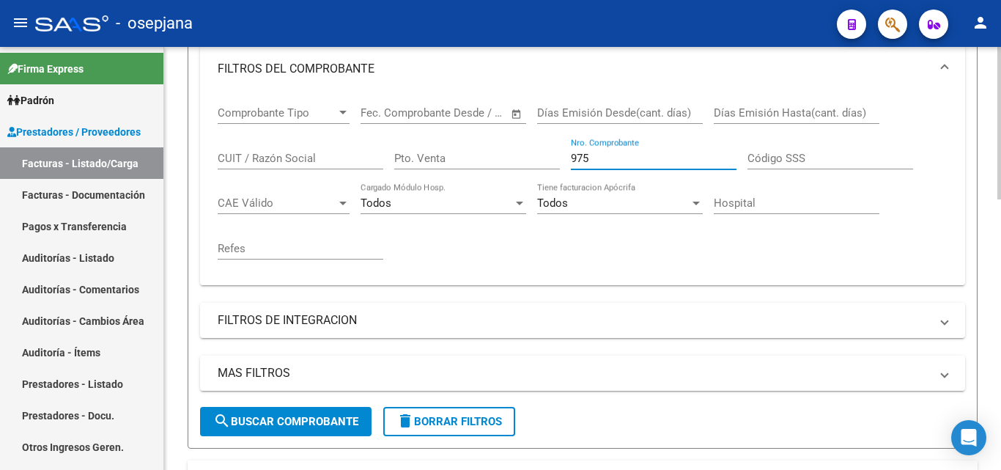
click at [987, 249] on div "Video tutorial PRESTADORES -> Listado de CPBTs Emitidos por Prestadores / Prove…" at bounding box center [584, 386] width 841 height 1165
type input "975"
click at [225, 422] on mat-icon "search" at bounding box center [222, 421] width 18 height 18
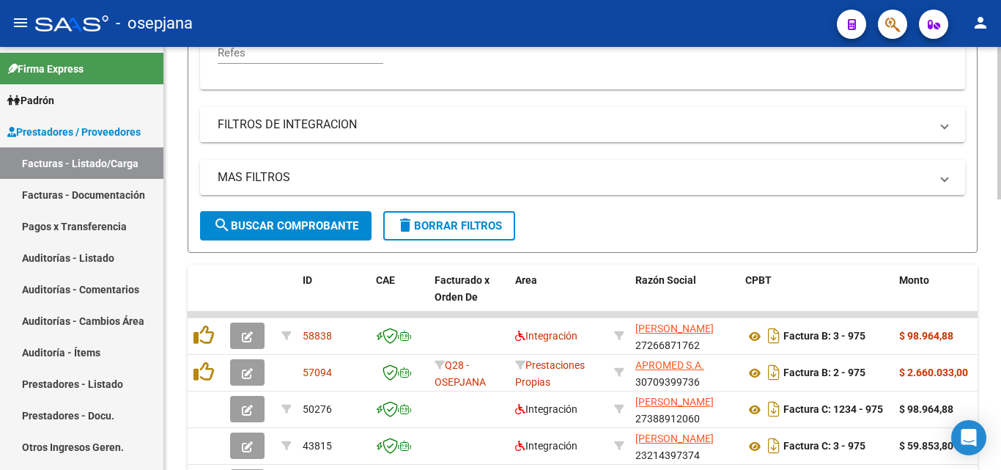
scroll to position [441, 0]
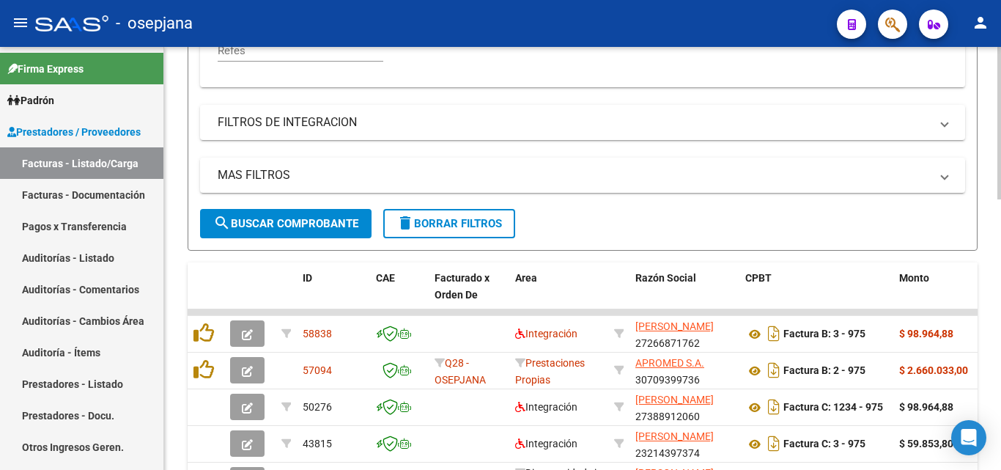
click at [990, 323] on div "Video tutorial PRESTADORES -> Listado de CPBTs Emitidos por Prestadores / Prove…" at bounding box center [584, 188] width 841 height 1165
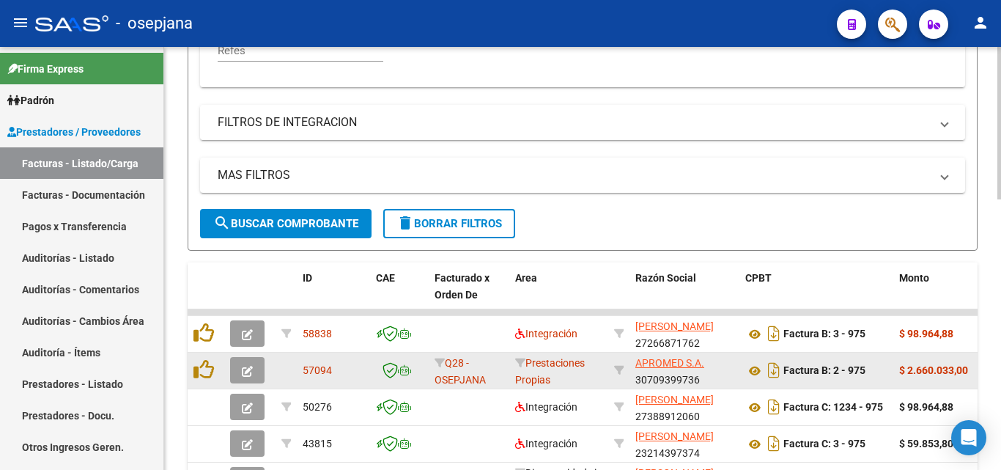
click at [246, 366] on icon "button" at bounding box center [247, 371] width 11 height 11
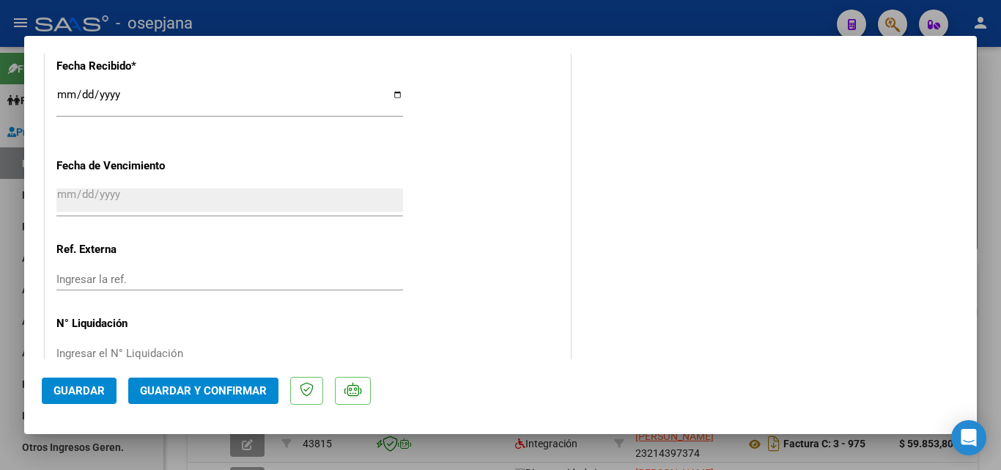
scroll to position [969, 0]
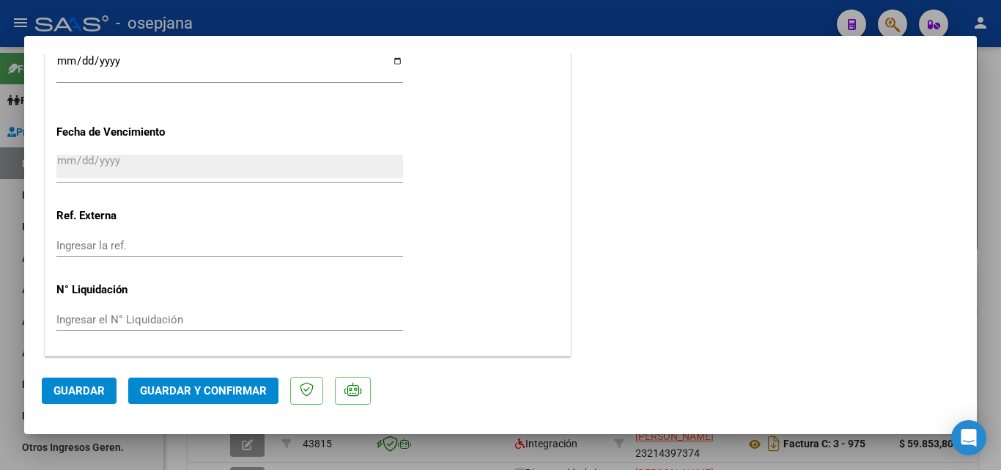
click at [67, 314] on input "Ingresar el N° Liquidación" at bounding box center [229, 319] width 347 height 13
type input "31365"
click at [169, 389] on span "Guardar y Confirmar" at bounding box center [203, 390] width 127 height 13
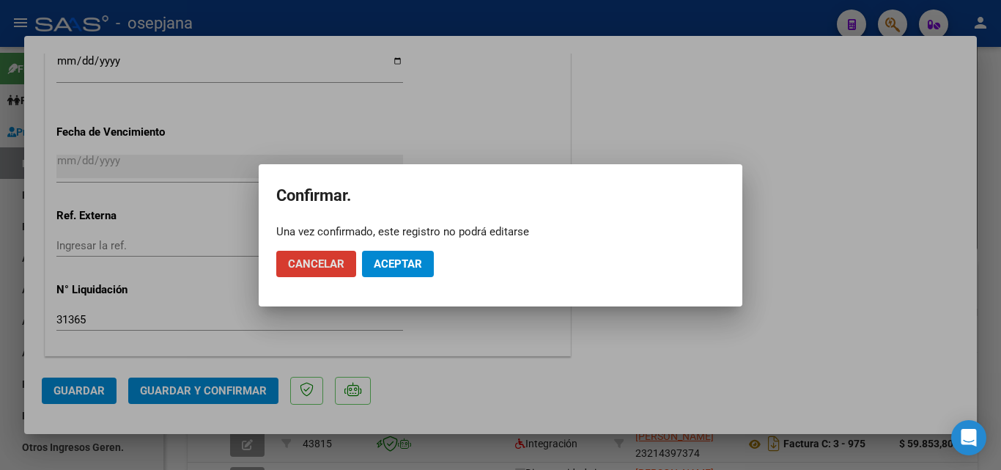
click at [377, 263] on span "Aceptar" at bounding box center [398, 263] width 48 height 13
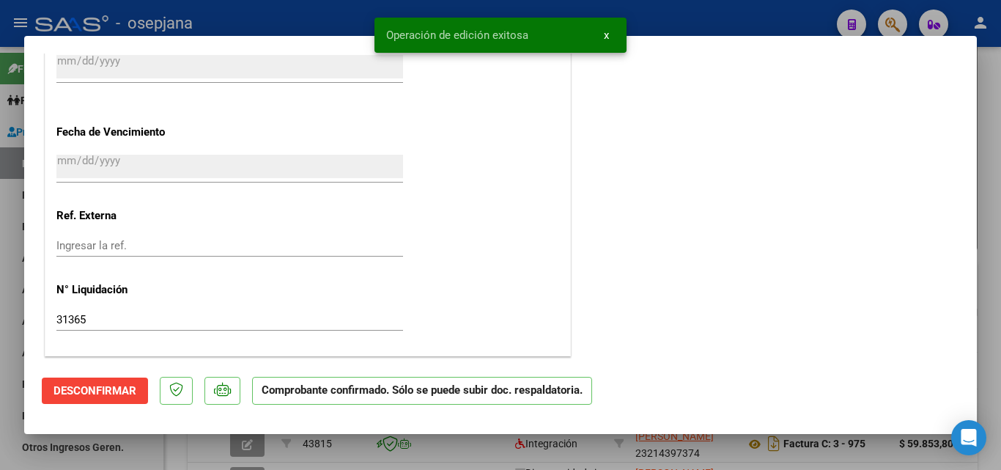
click at [666, 12] on div at bounding box center [500, 235] width 1001 height 470
type input "$ 0,00"
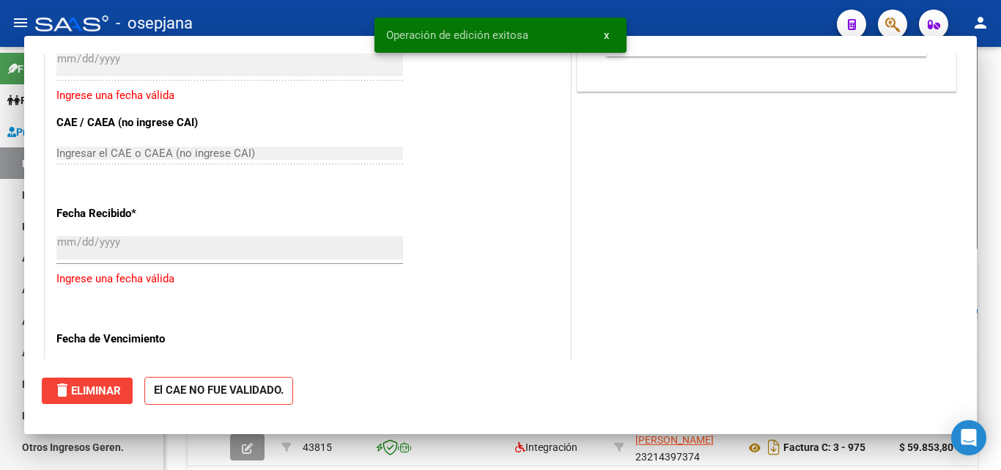
scroll to position [1150, 0]
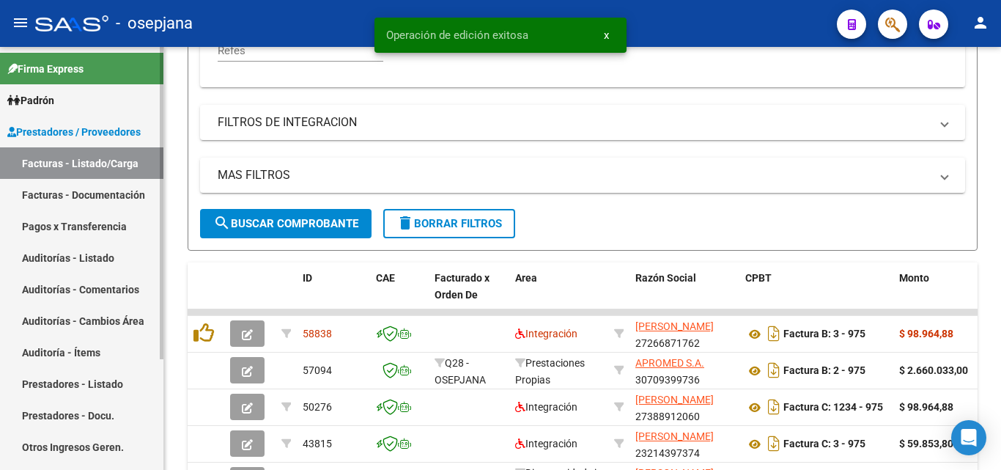
click at [75, 257] on link "Auditorías - Listado" at bounding box center [81, 258] width 163 height 32
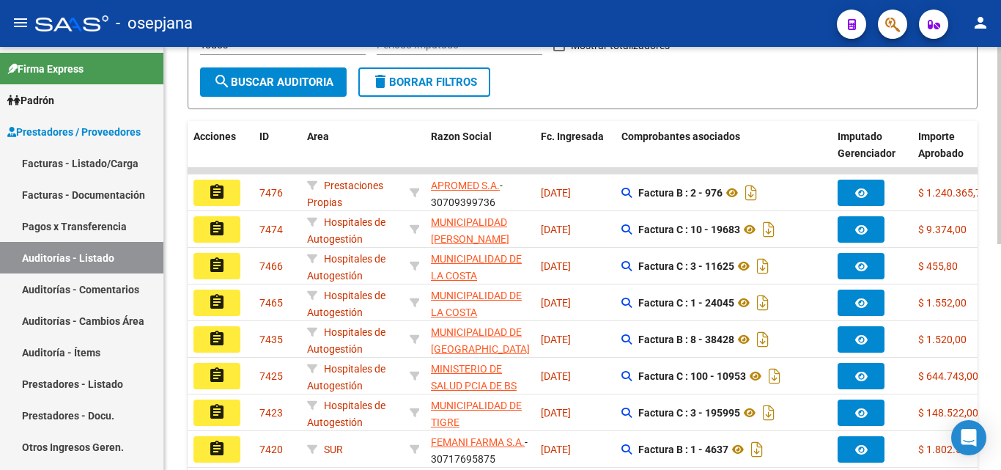
scroll to position [302, 0]
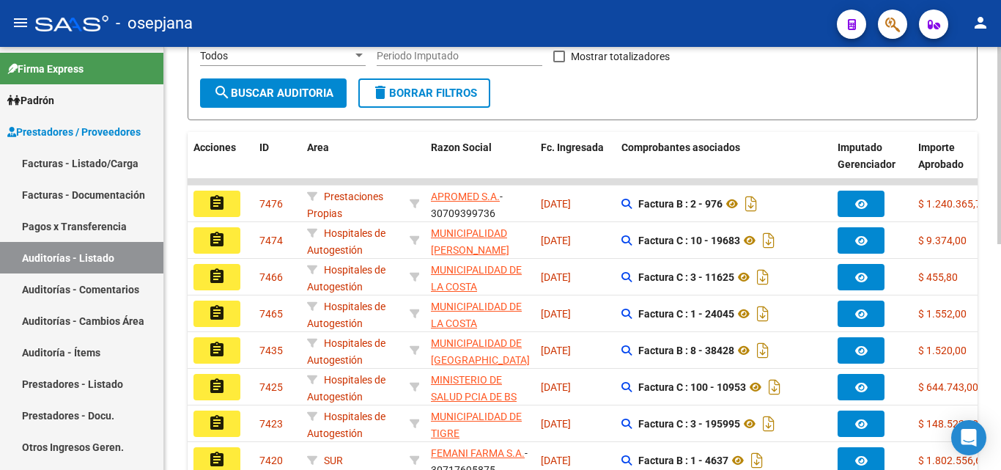
click at [1000, 207] on div at bounding box center [1000, 289] width 4 height 197
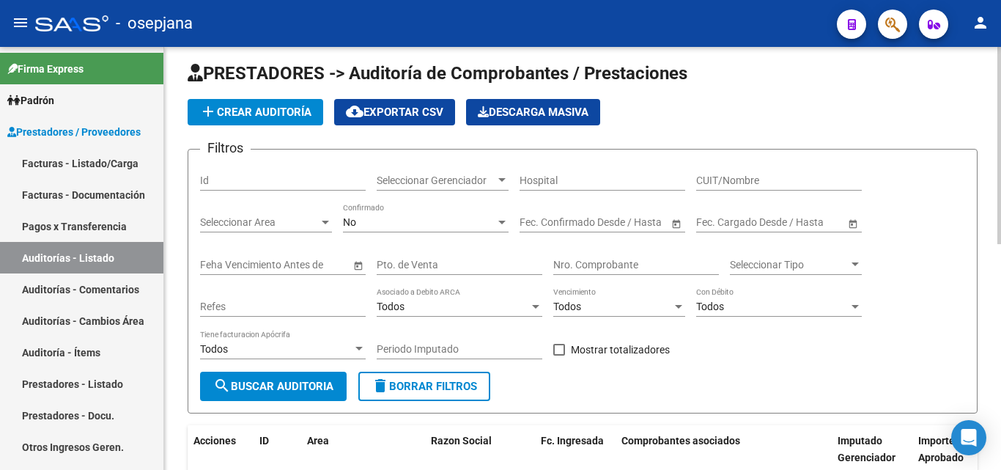
scroll to position [0, 0]
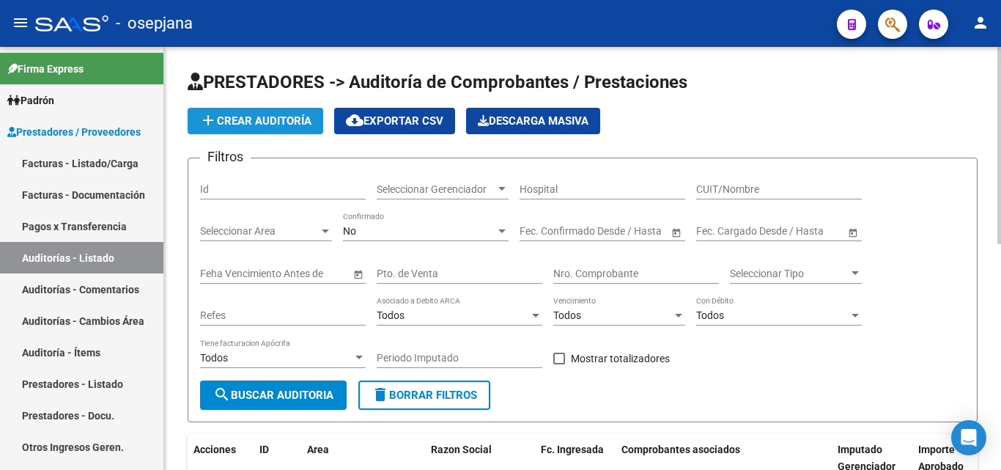
click at [273, 110] on button "add Crear Auditoría" at bounding box center [256, 121] width 136 height 26
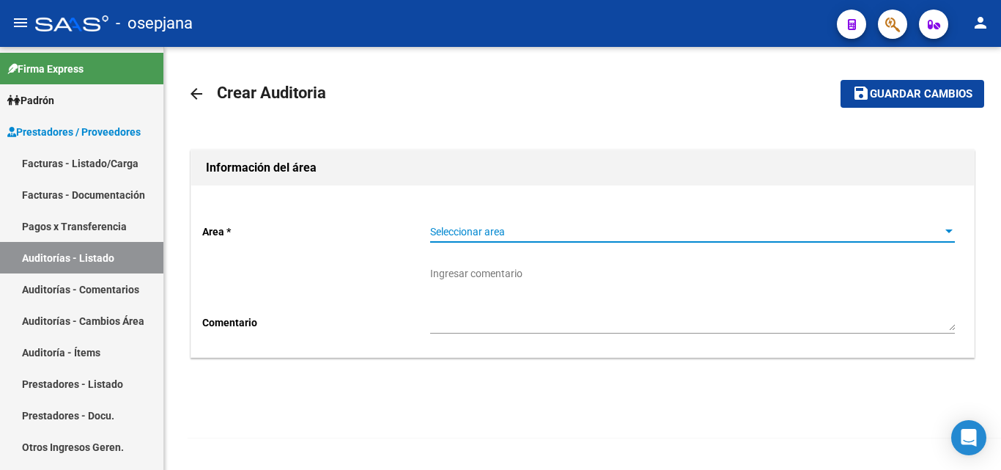
click at [490, 228] on span "Seleccionar area" at bounding box center [686, 232] width 512 height 12
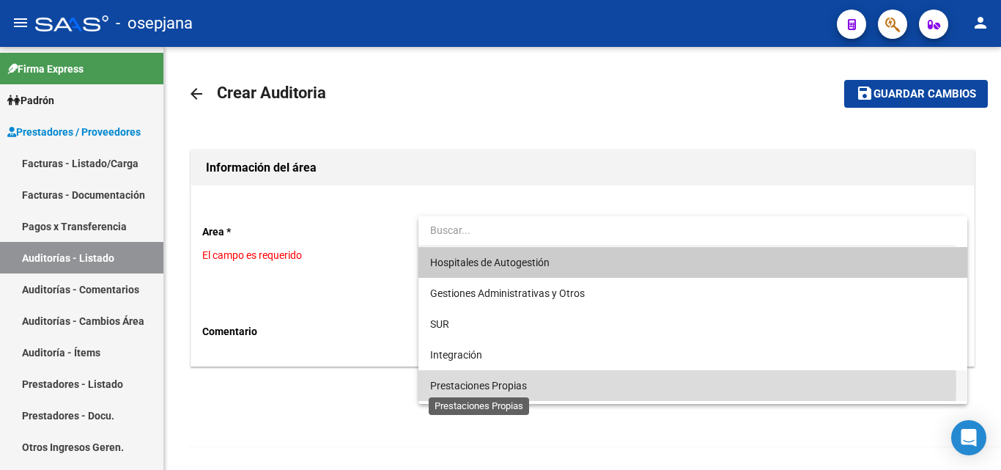
click at [457, 383] on span "Prestaciones Propias" at bounding box center [478, 386] width 97 height 12
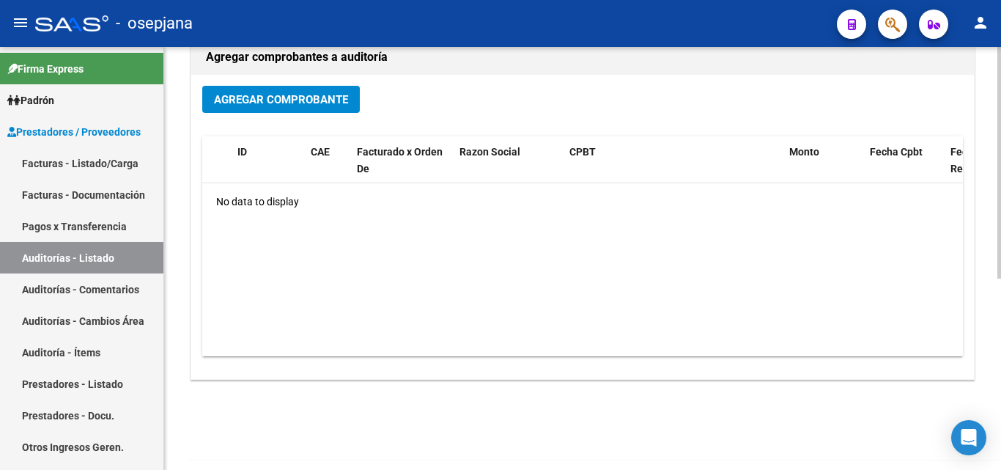
scroll to position [350, 0]
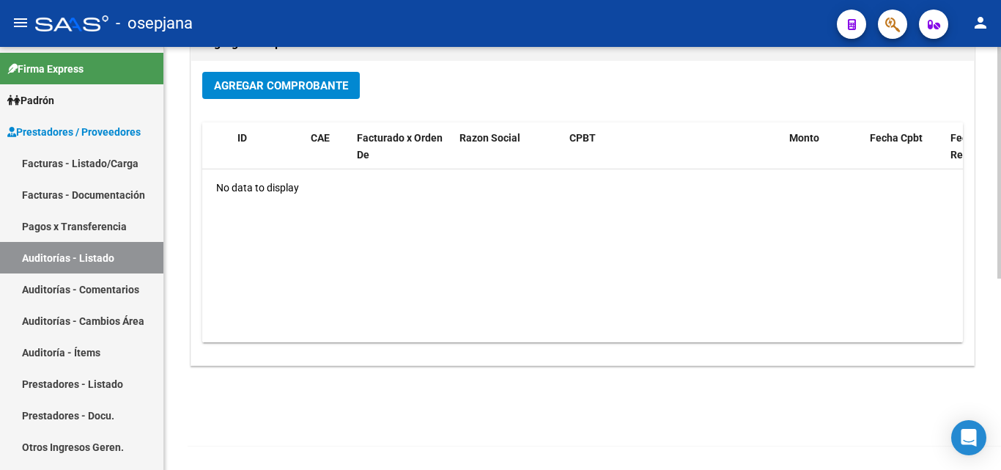
click at [970, 446] on body "menu - osepjana person Firma Express Padrón Afiliados Empadronados Categorías P…" at bounding box center [500, 235] width 1001 height 470
click at [280, 90] on span "Agregar Comprobante" at bounding box center [281, 85] width 134 height 13
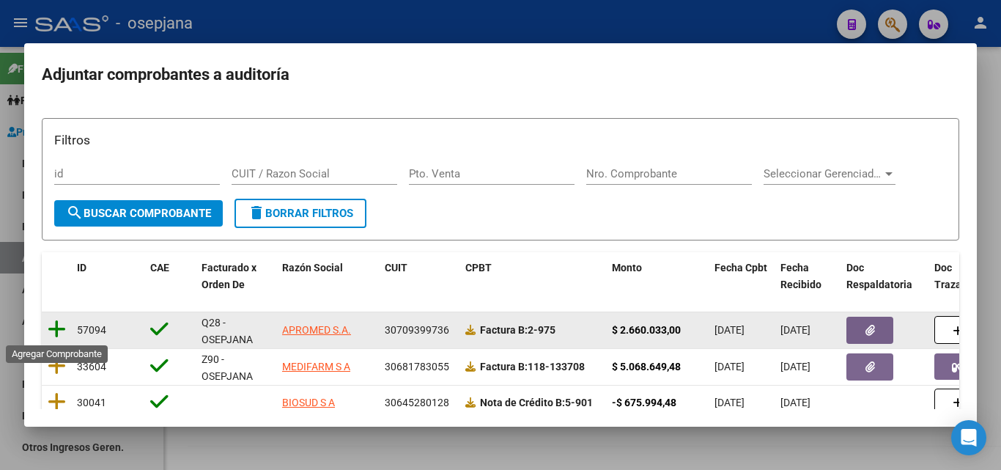
click at [54, 326] on icon at bounding box center [57, 329] width 18 height 21
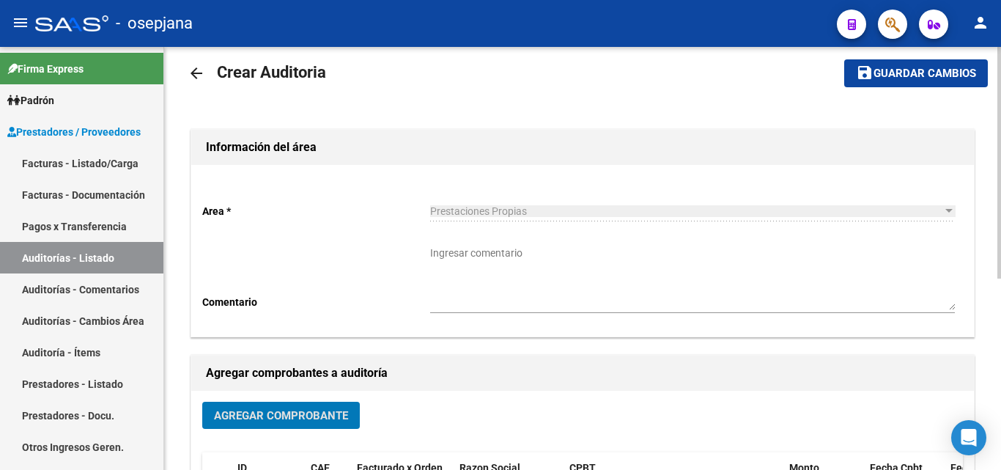
scroll to position [0, 0]
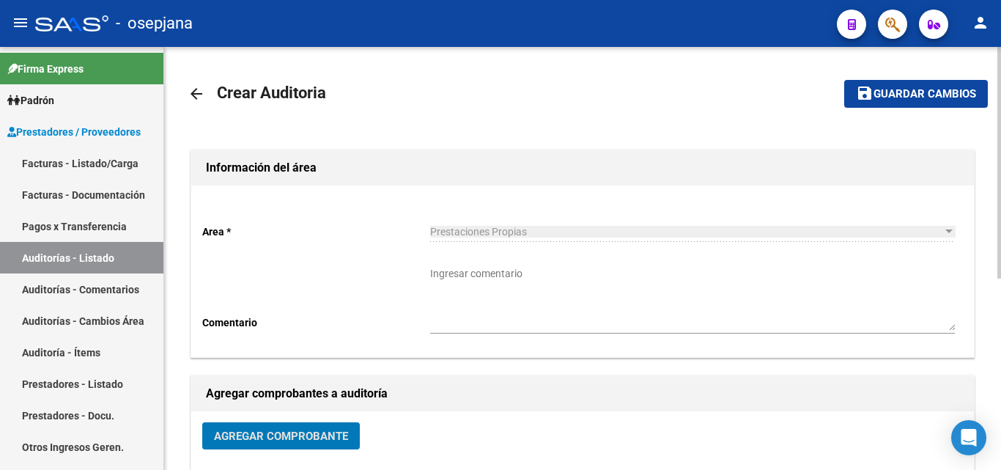
click at [997, 45] on div "menu - osepjana person Firma Express Padrón Afiliados Empadronados Categorías P…" at bounding box center [500, 235] width 1001 height 470
click at [894, 95] on span "Guardar cambios" at bounding box center [925, 94] width 103 height 13
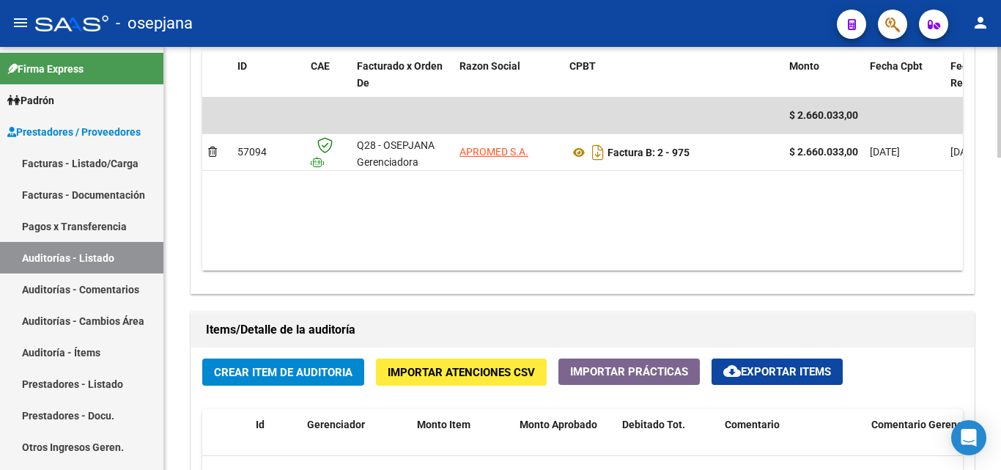
click at [975, 334] on div "arrow_back Editar 7477 cloud_download Generar informe Puede notificar al gerenc…" at bounding box center [584, 59] width 841 height 1613
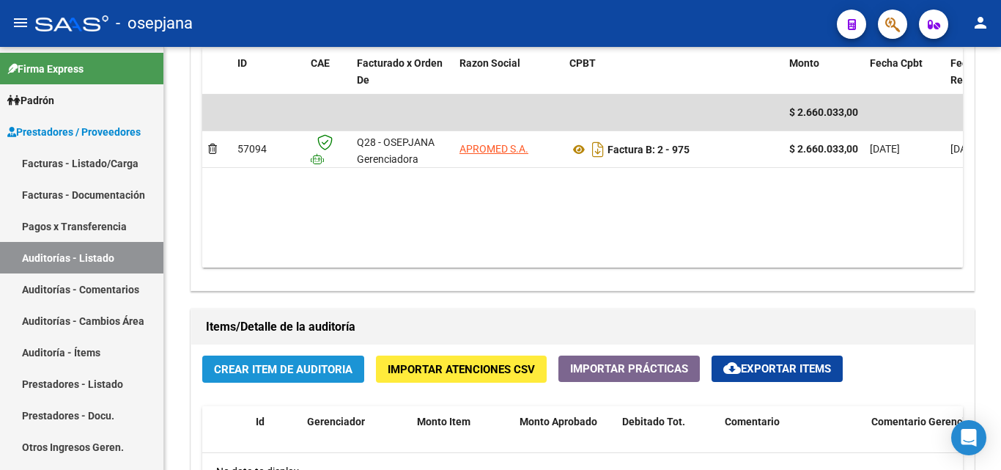
click at [242, 366] on span "Crear Item de Auditoria" at bounding box center [283, 369] width 139 height 13
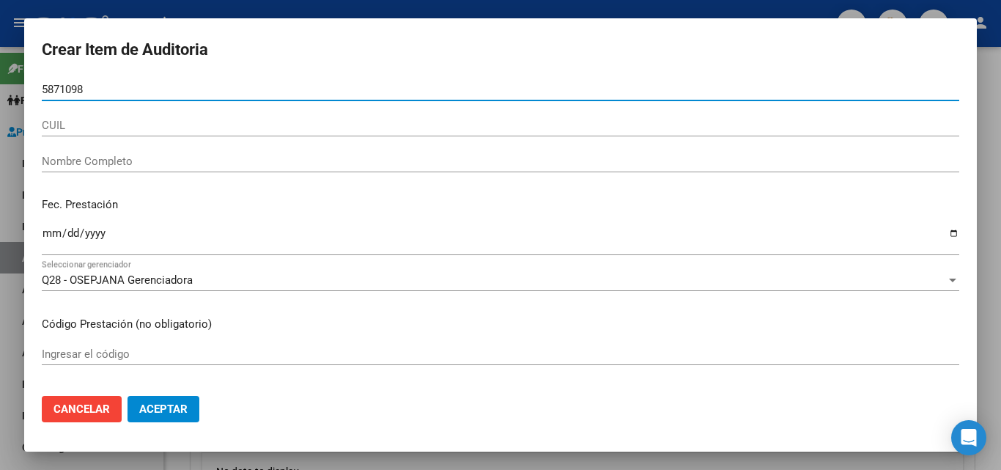
type input "58710989"
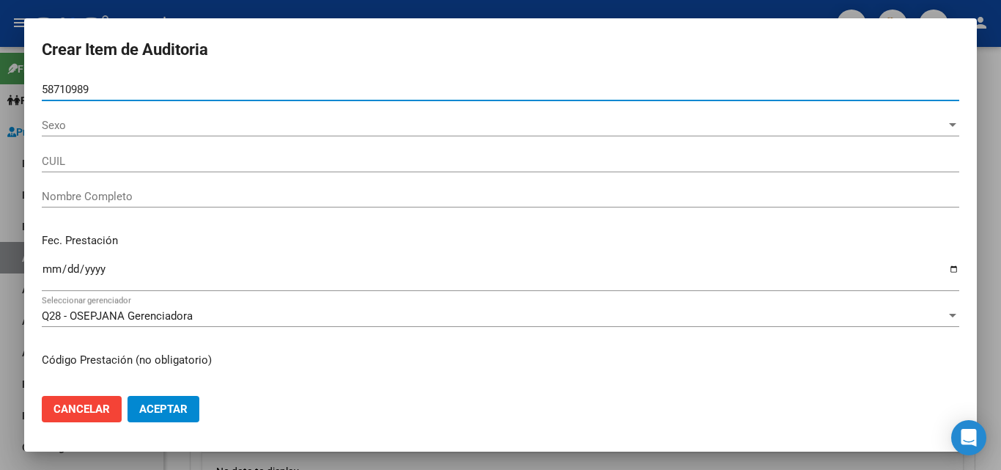
type input "20587109892"
type input "[PERSON_NAME] -"
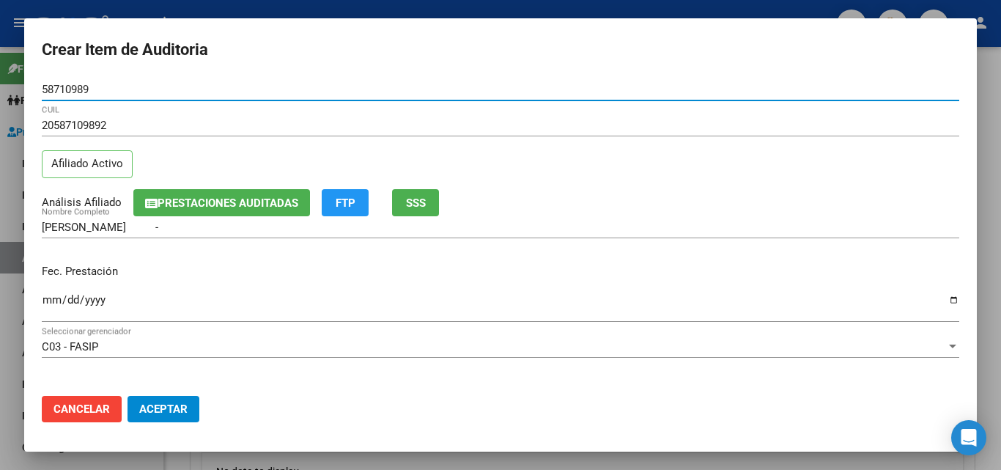
type input "58710989"
click at [49, 295] on input "Ingresar la fecha" at bounding box center [501, 305] width 918 height 23
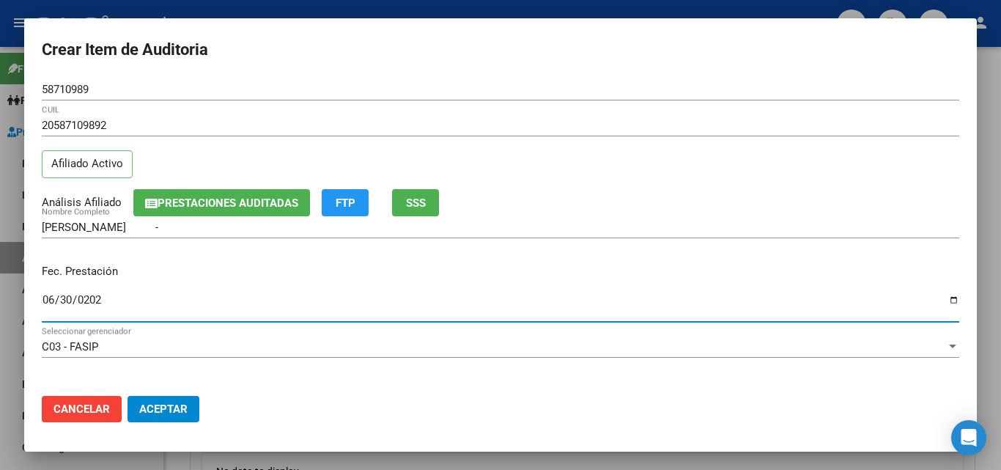
type input "[DATE]"
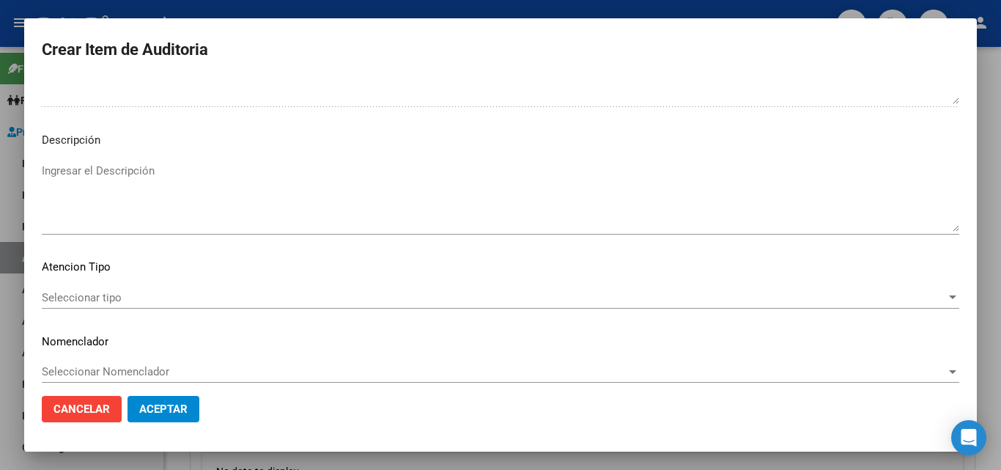
scroll to position [888, 0]
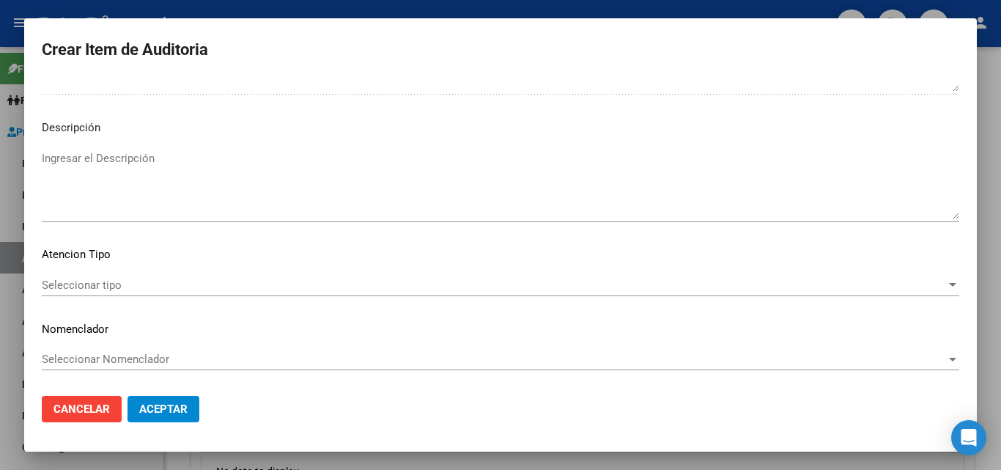
click at [50, 282] on span "Seleccionar tipo" at bounding box center [494, 285] width 904 height 13
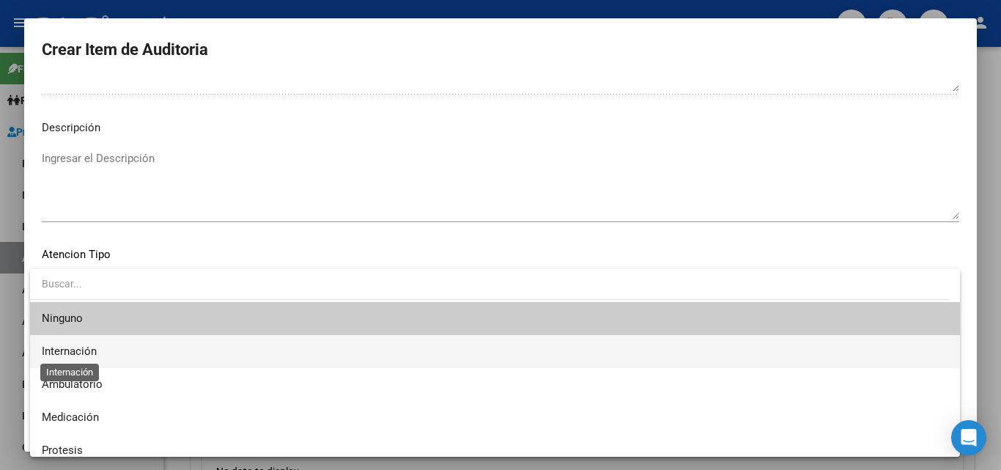
click at [68, 349] on span "Internación" at bounding box center [69, 350] width 55 height 13
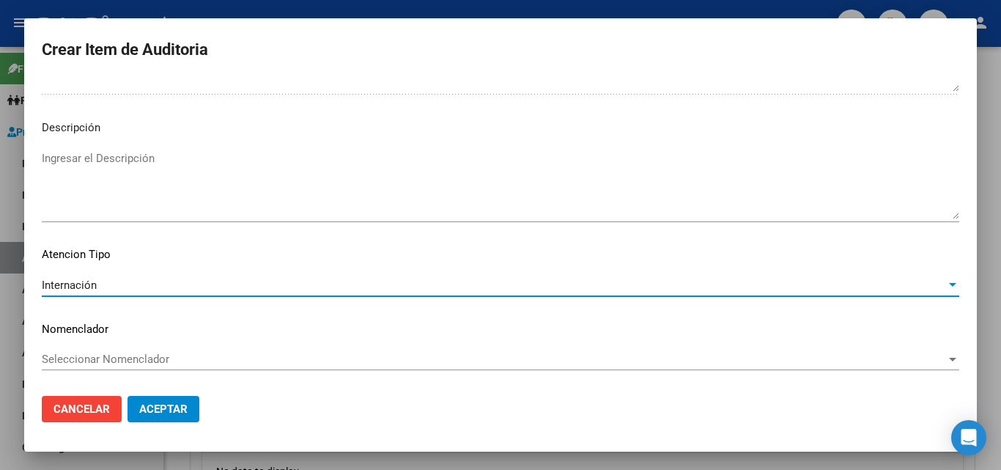
click at [78, 361] on span "Seleccionar Nomenclador" at bounding box center [494, 359] width 904 height 13
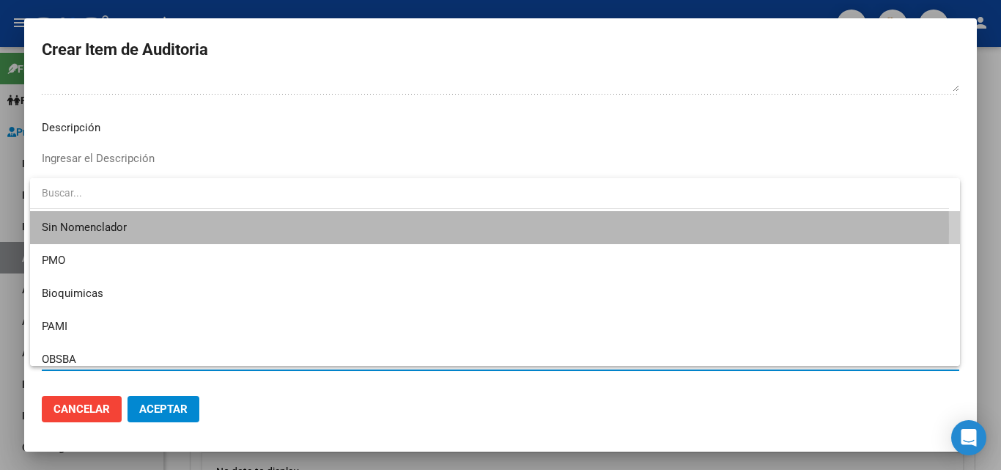
click at [99, 229] on span "Sin Nomenclador" at bounding box center [495, 227] width 907 height 33
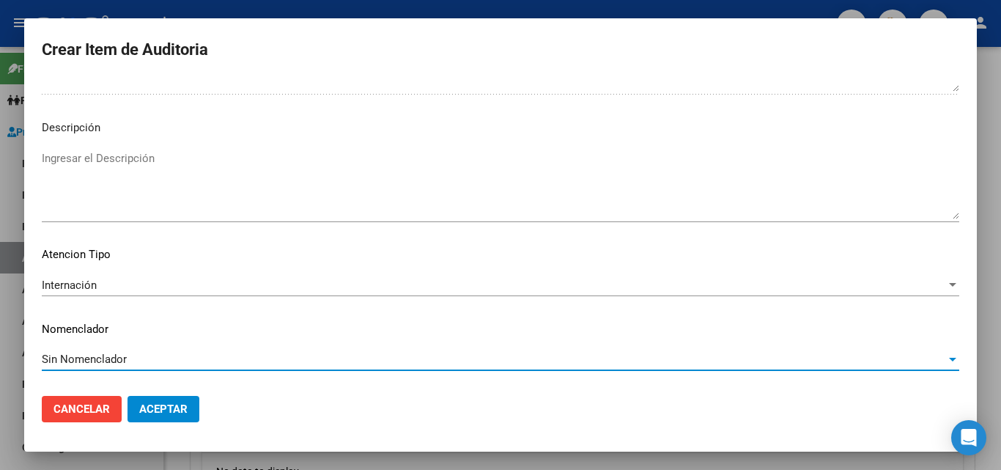
click at [72, 163] on textarea "Ingresar el Descripción" at bounding box center [501, 184] width 918 height 69
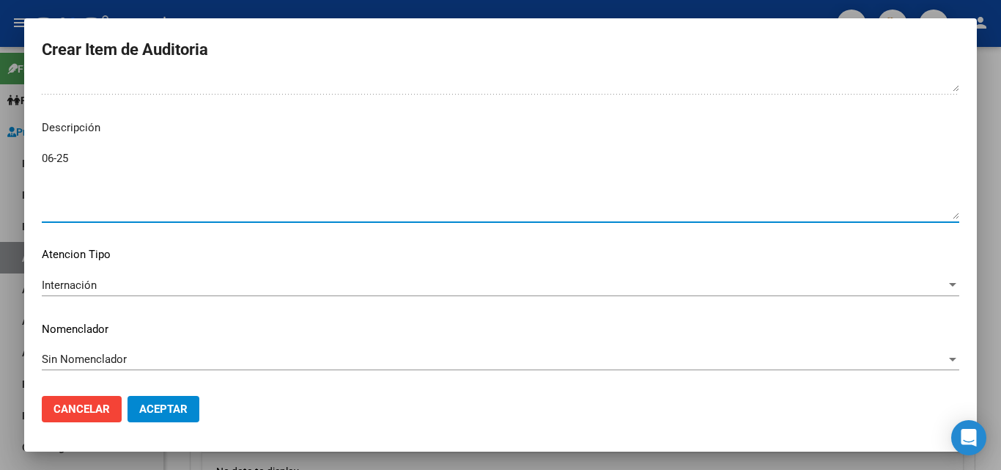
type textarea "06-25"
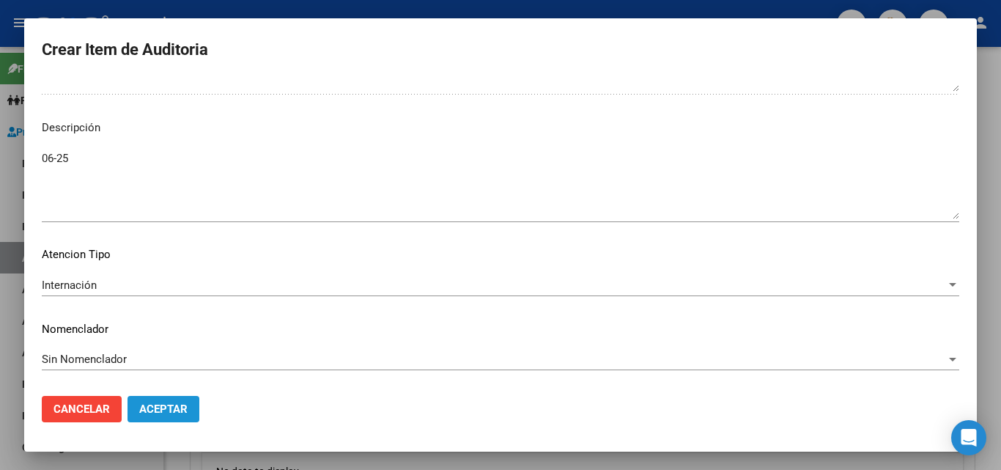
click at [178, 407] on span "Aceptar" at bounding box center [163, 408] width 48 height 13
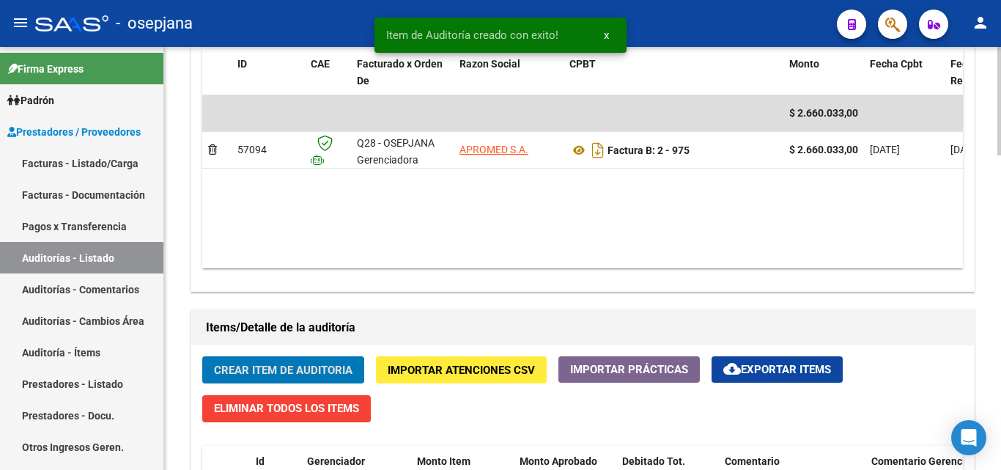
scroll to position [797, 0]
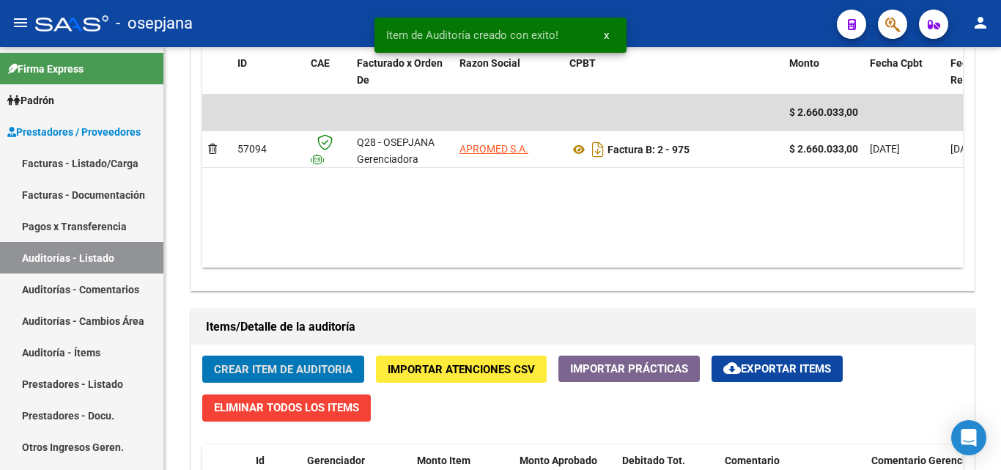
click at [688, 26] on div "- osepjana" at bounding box center [430, 23] width 790 height 32
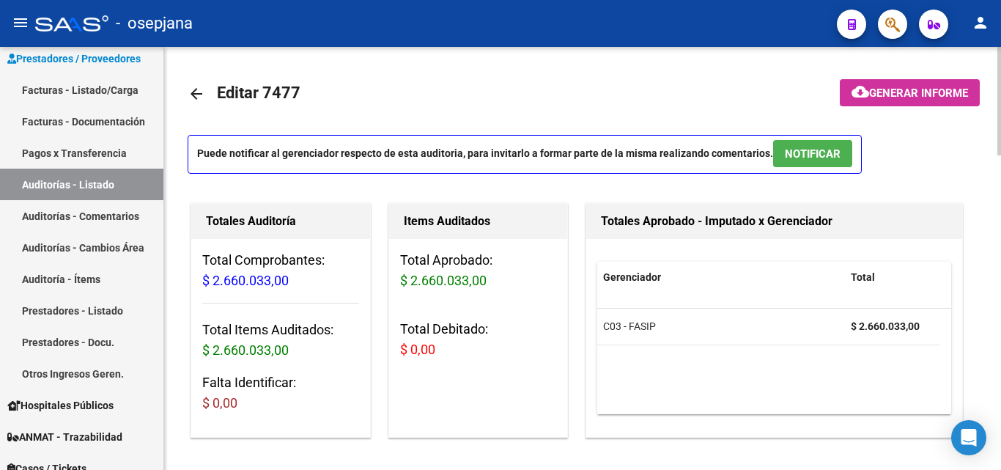
scroll to position [73, 0]
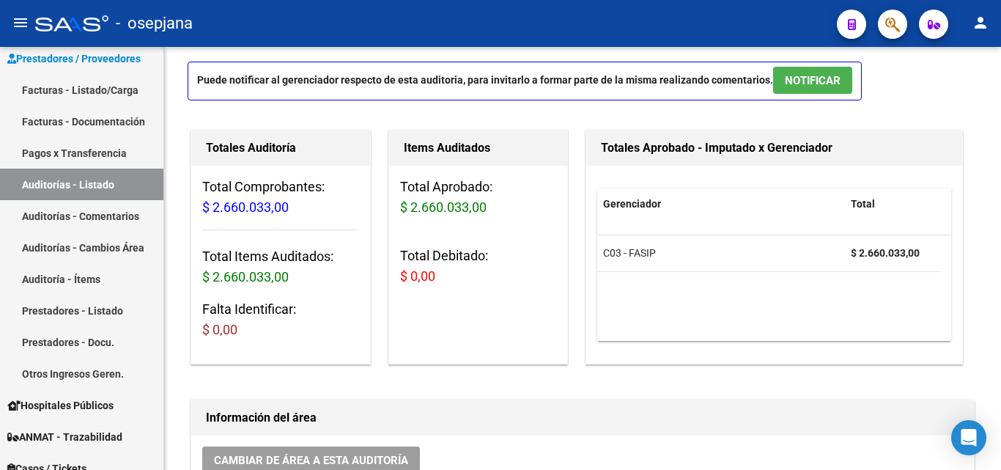
click at [544, 27] on div "- osepjana" at bounding box center [430, 23] width 790 height 32
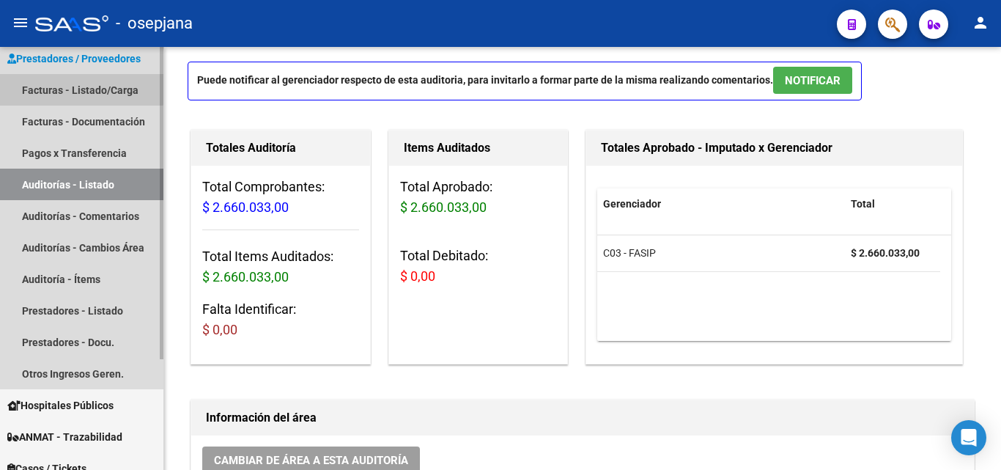
click at [79, 85] on link "Facturas - Listado/Carga" at bounding box center [81, 90] width 163 height 32
